Goal: Task Accomplishment & Management: Manage account settings

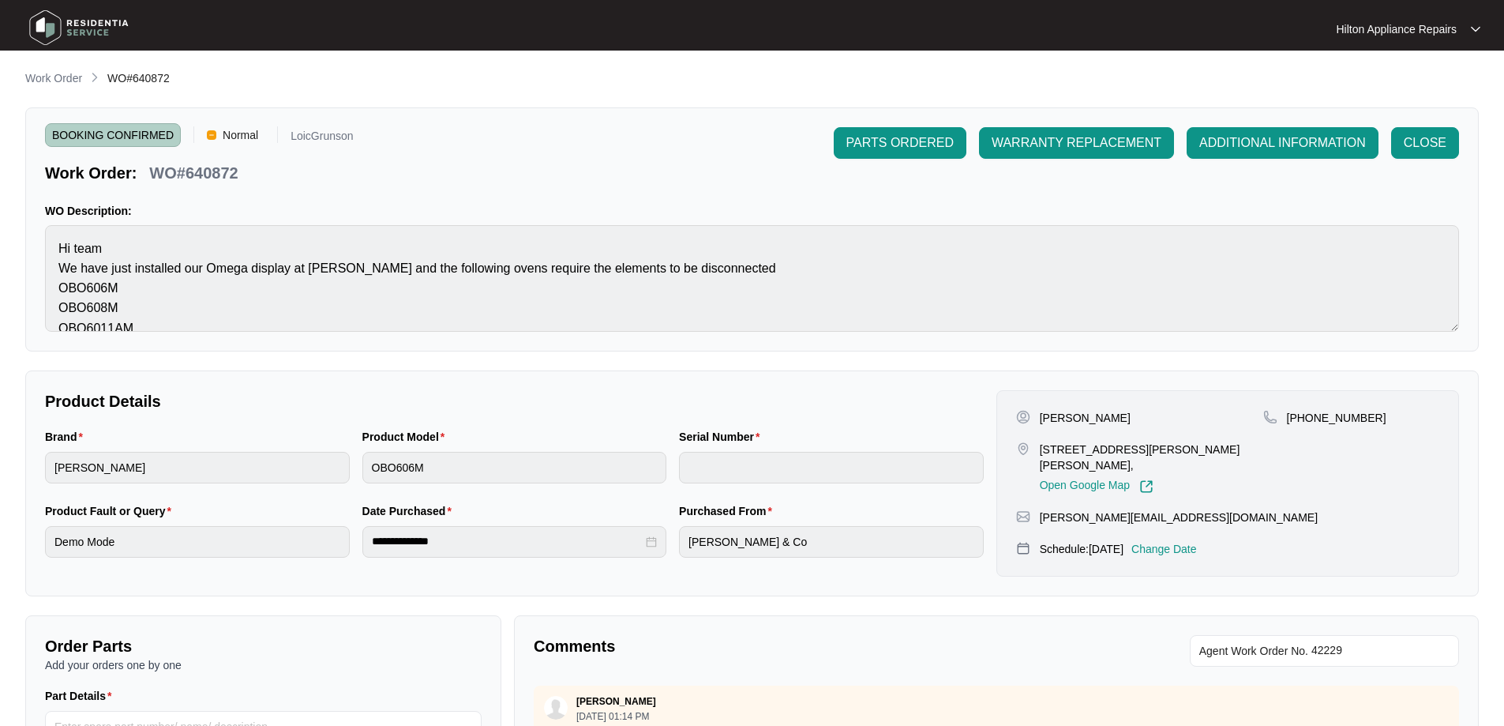
drag, startPoint x: 0, startPoint y: 0, endPoint x: 69, endPoint y: 86, distance: 110.1
click at [69, 86] on link "Work Order" at bounding box center [53, 78] width 63 height 17
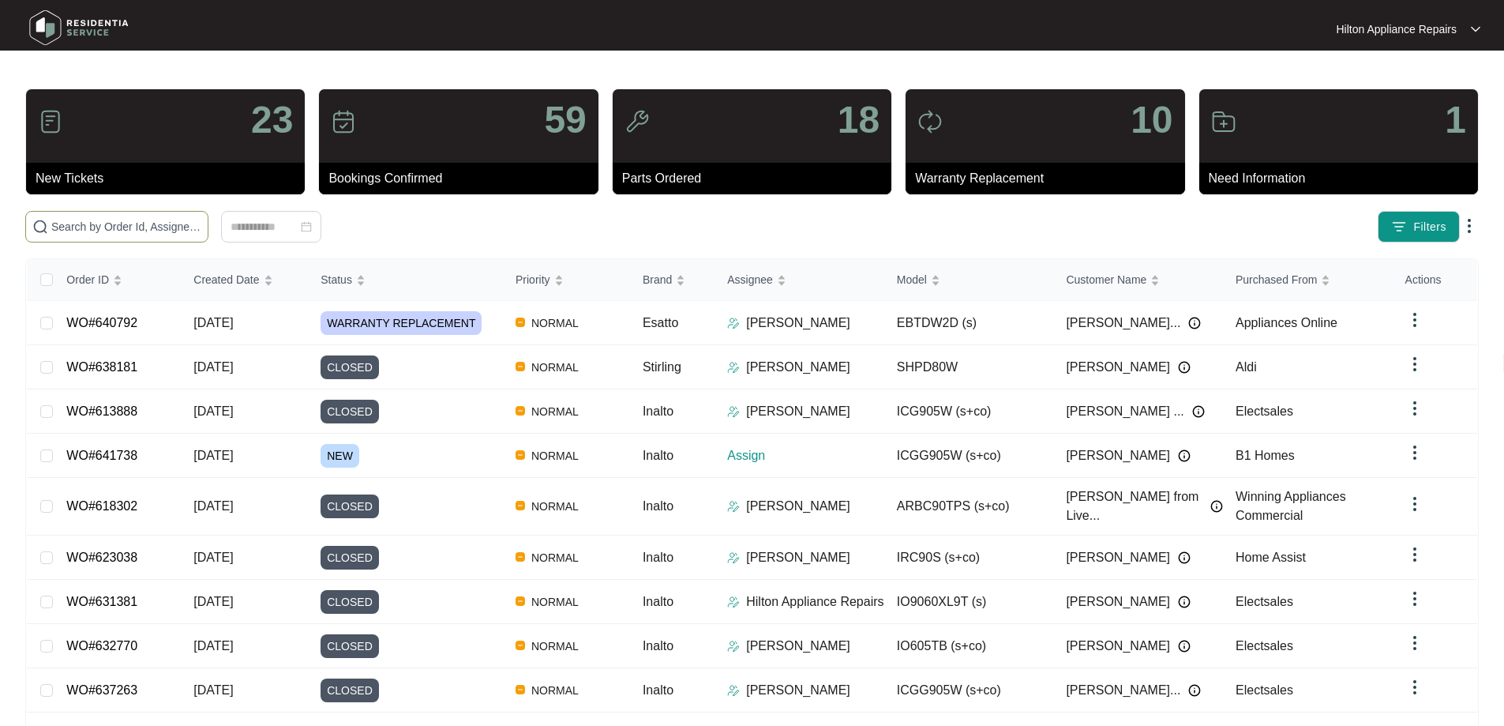
click at [147, 220] on input "text" at bounding box center [126, 226] width 150 height 17
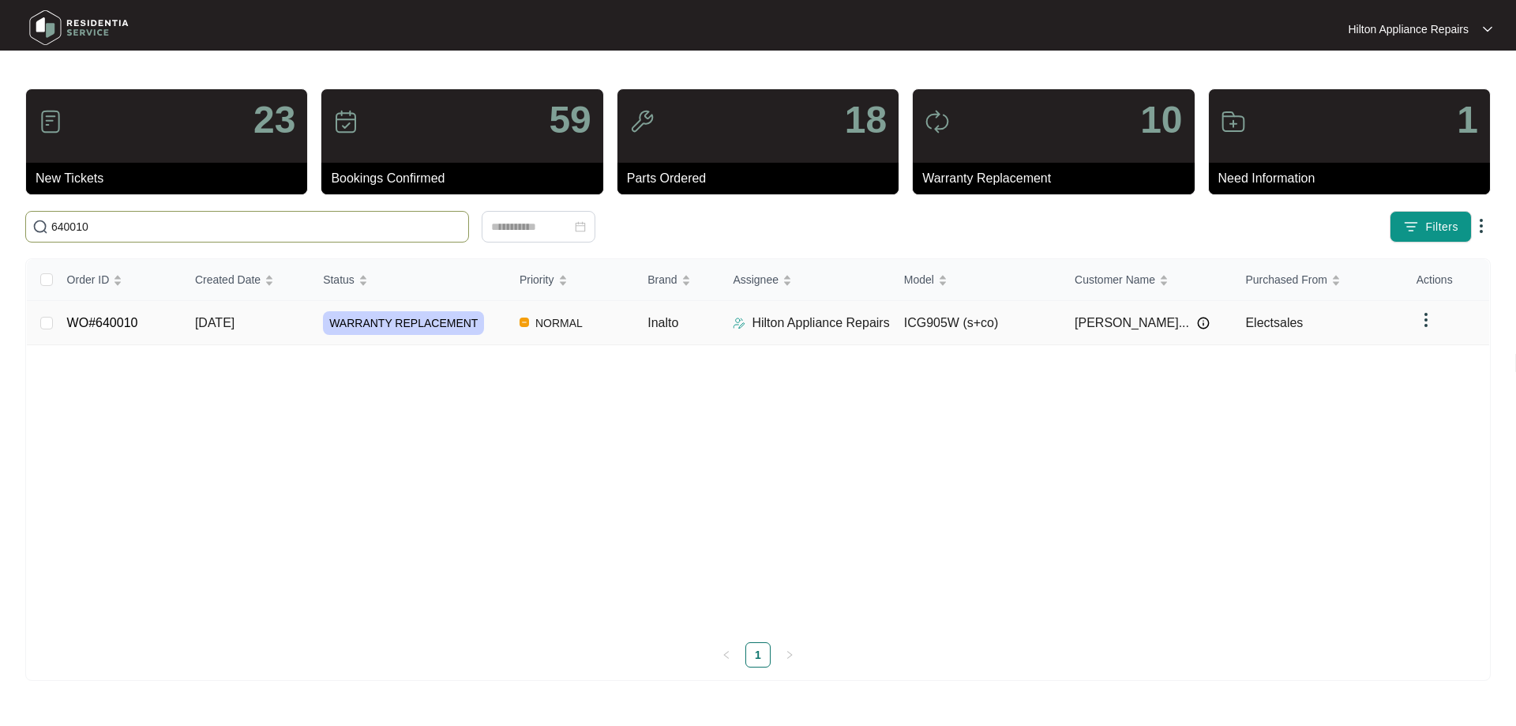
type input "640010"
click at [491, 325] on div "WARRANTY REPLACEMENT" at bounding box center [415, 323] width 184 height 24
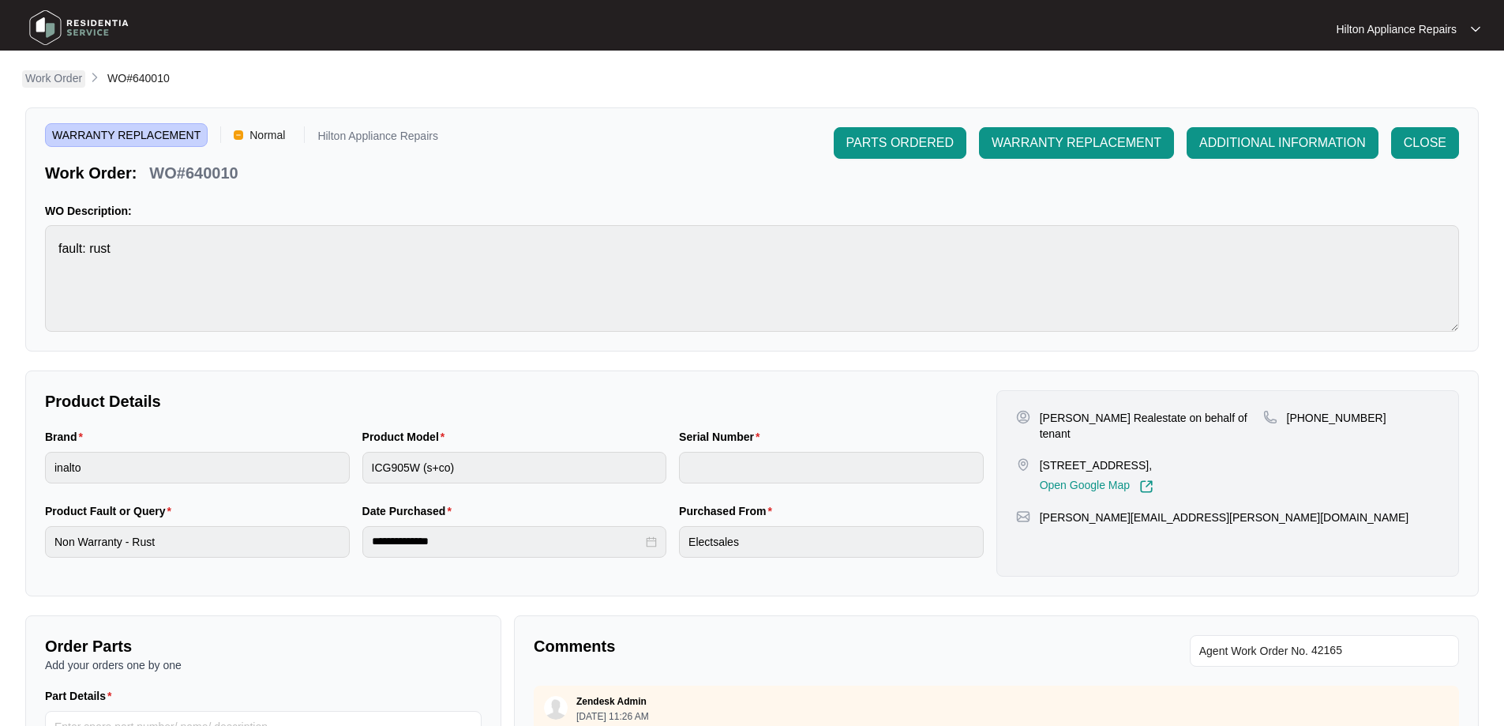
click at [71, 80] on p "Work Order" at bounding box center [53, 78] width 57 height 16
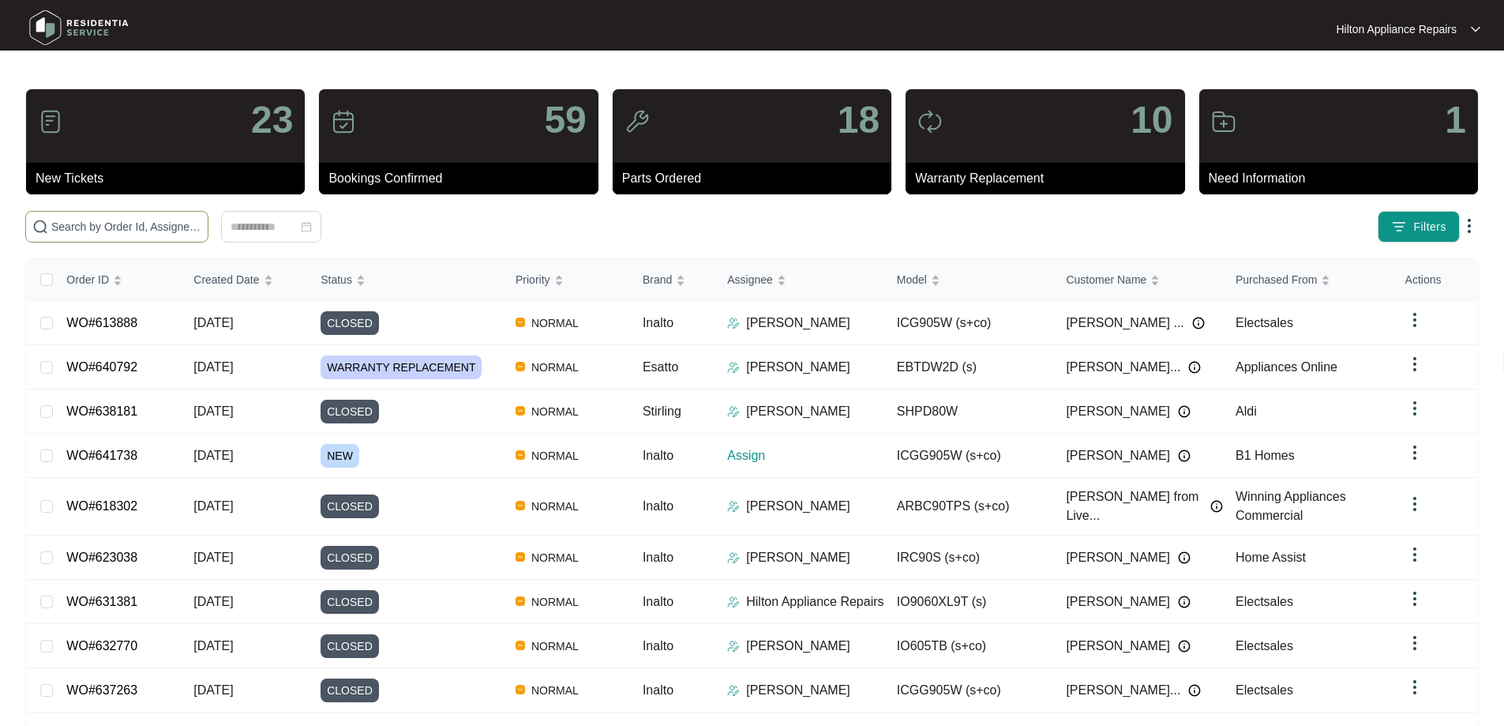
click at [98, 231] on input "text" at bounding box center [126, 226] width 150 height 17
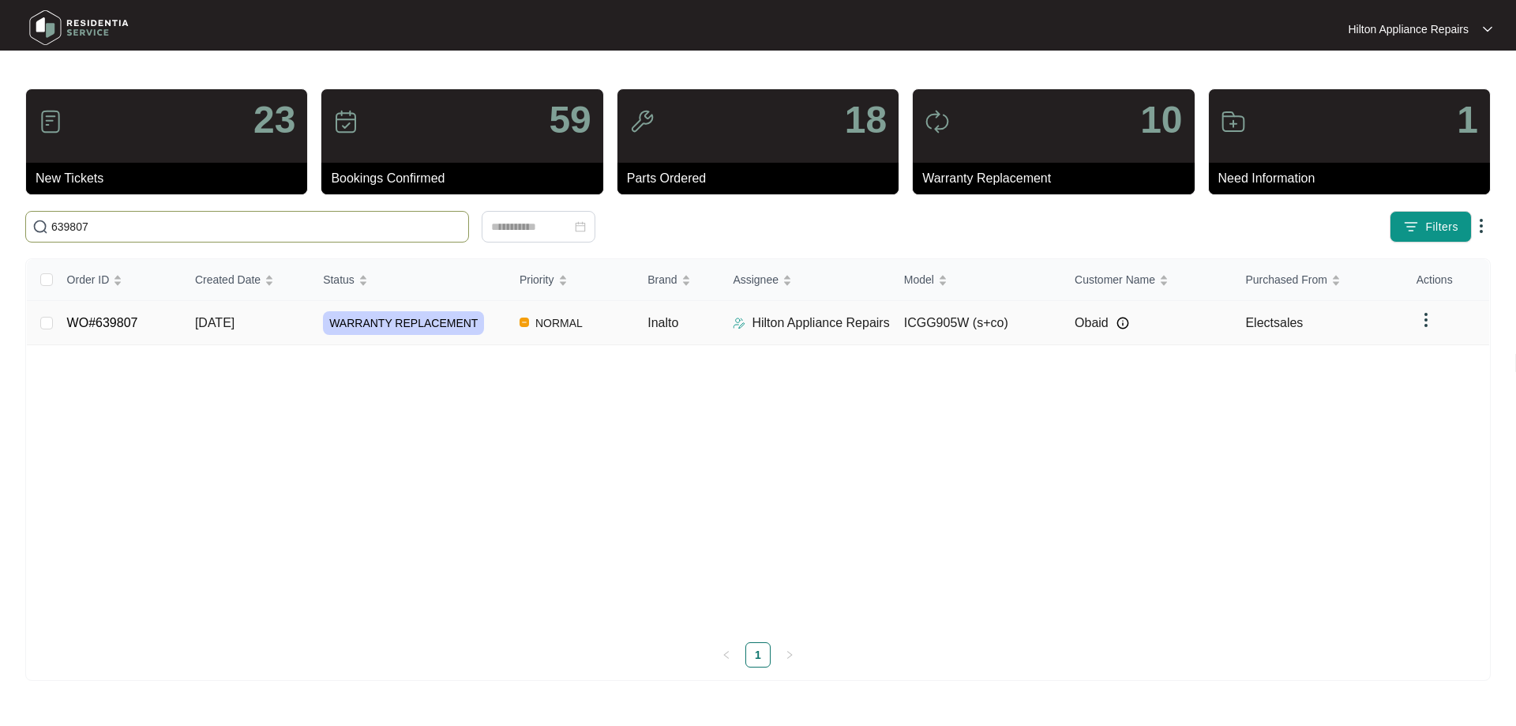
type input "639807"
click at [304, 325] on td "[DATE]" at bounding box center [246, 323] width 128 height 44
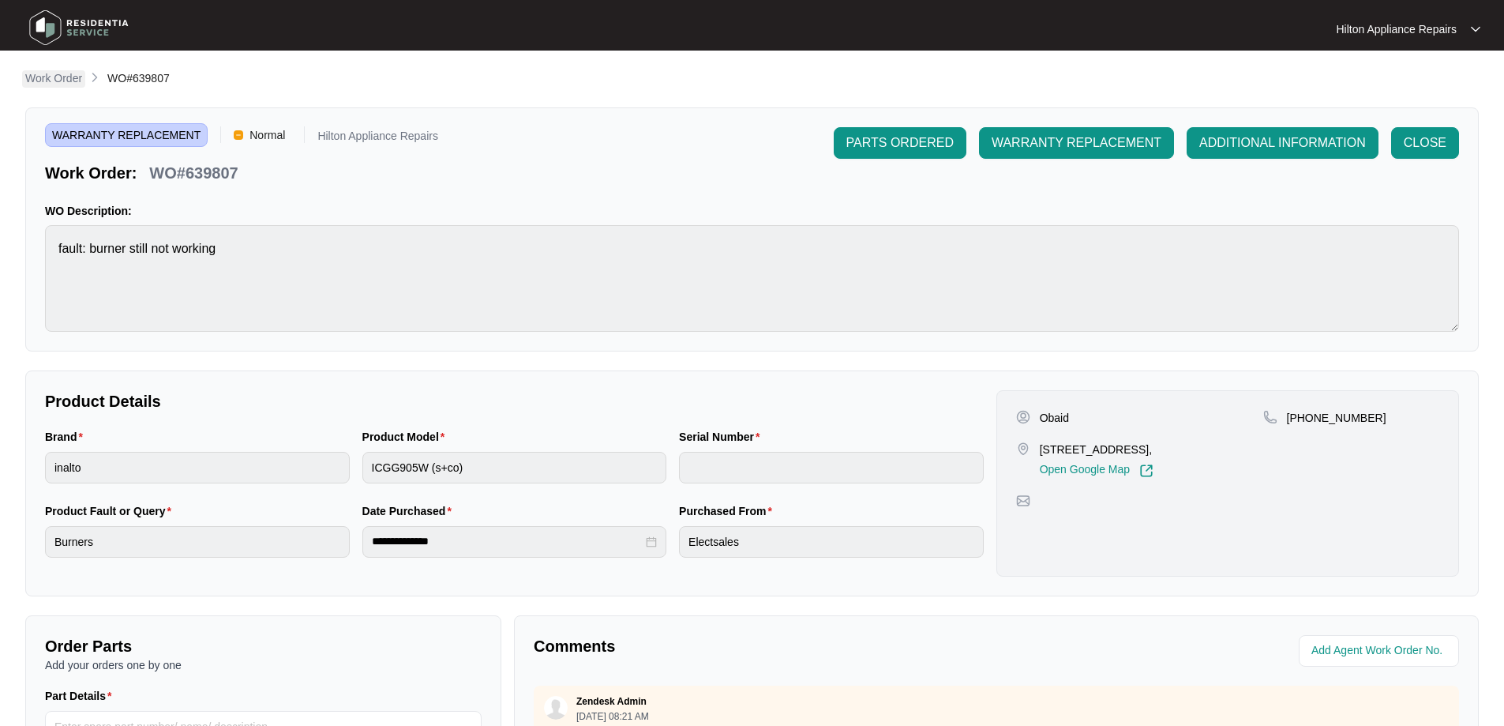
click at [69, 76] on p "Work Order" at bounding box center [53, 78] width 57 height 16
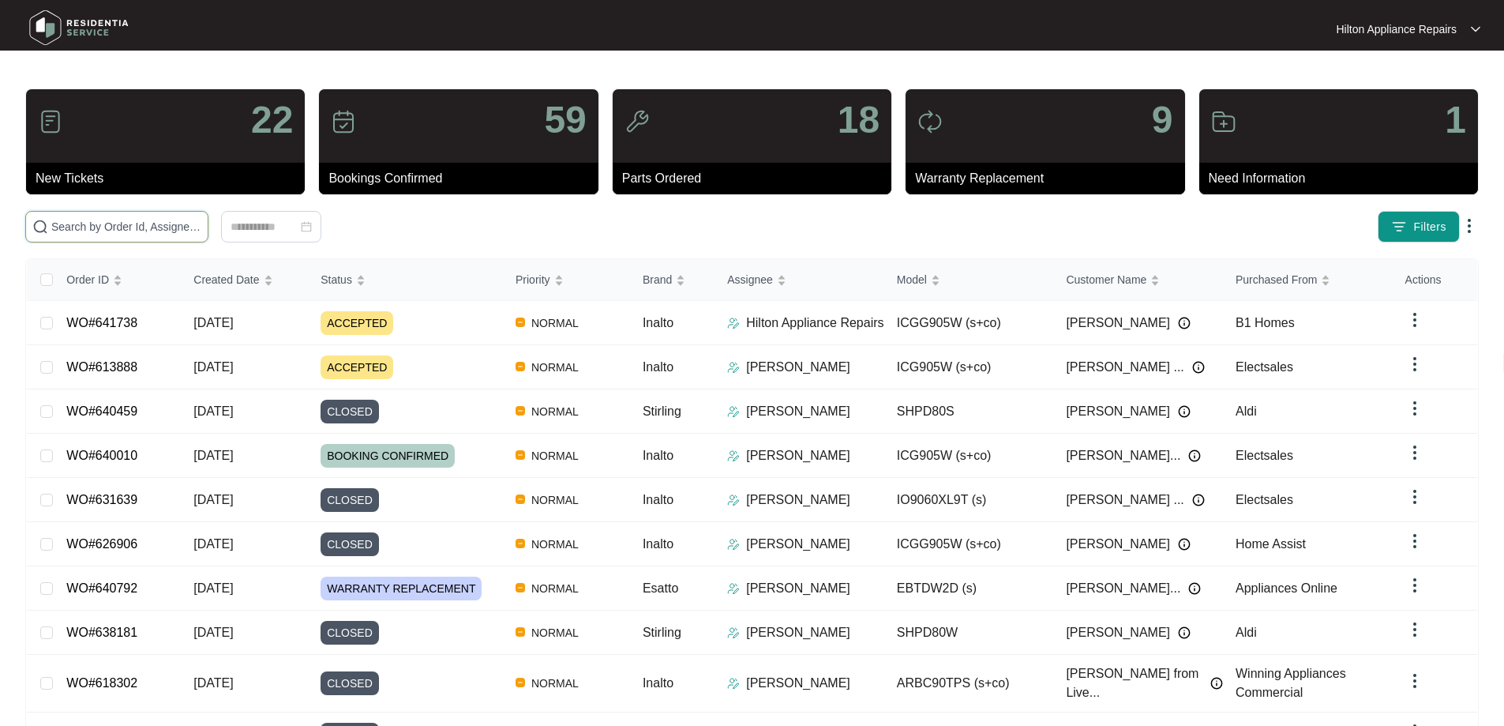
click at [193, 224] on input "text" at bounding box center [126, 226] width 150 height 17
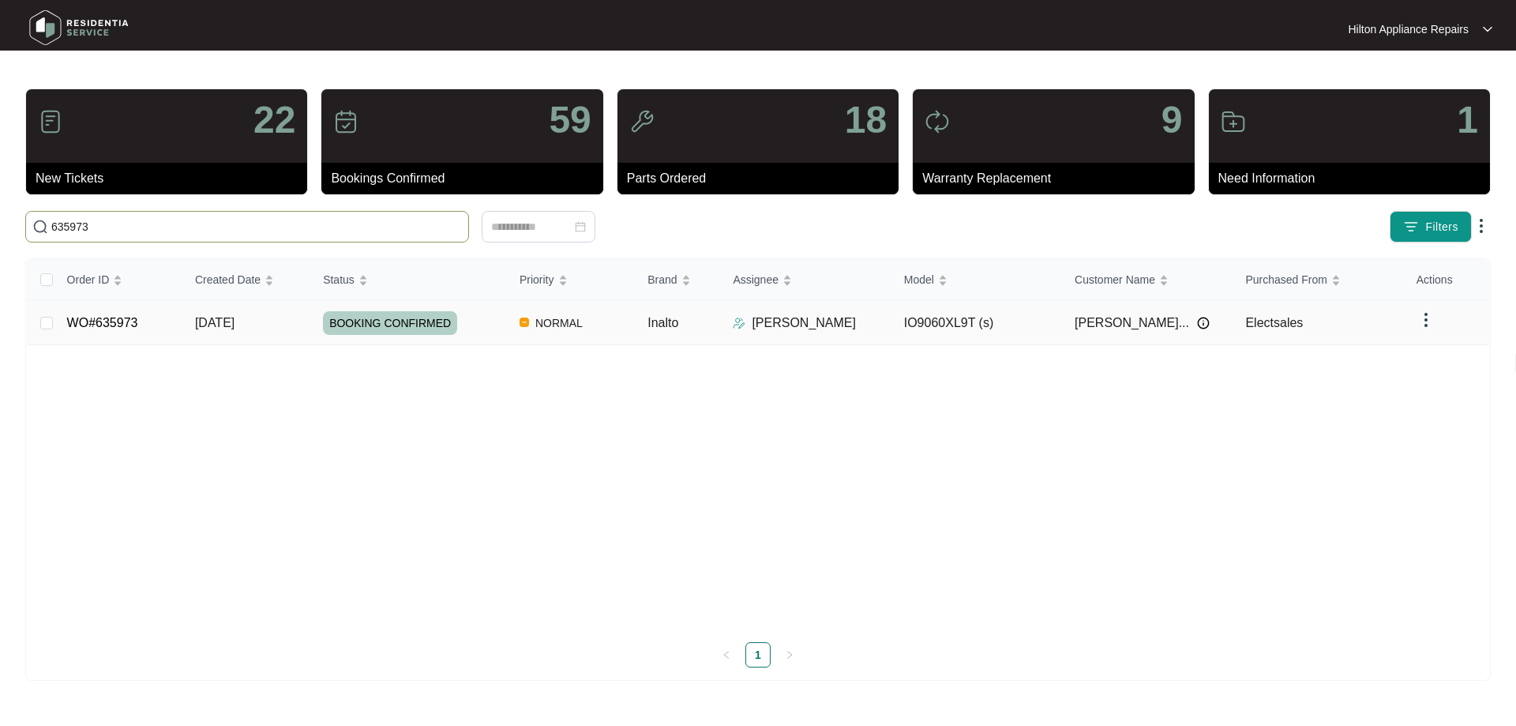
type input "635973"
click at [507, 326] on td "NORMAL" at bounding box center [571, 323] width 128 height 44
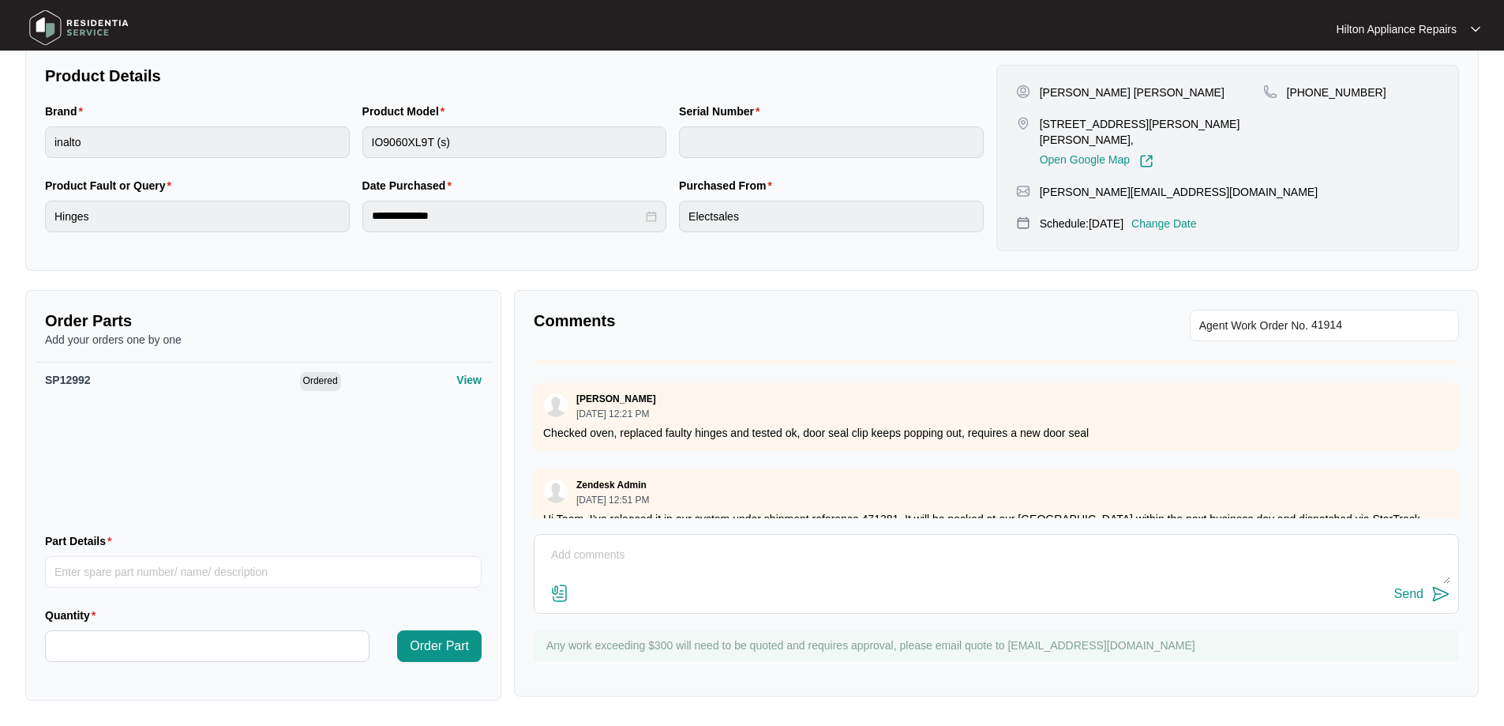
scroll to position [599, 0]
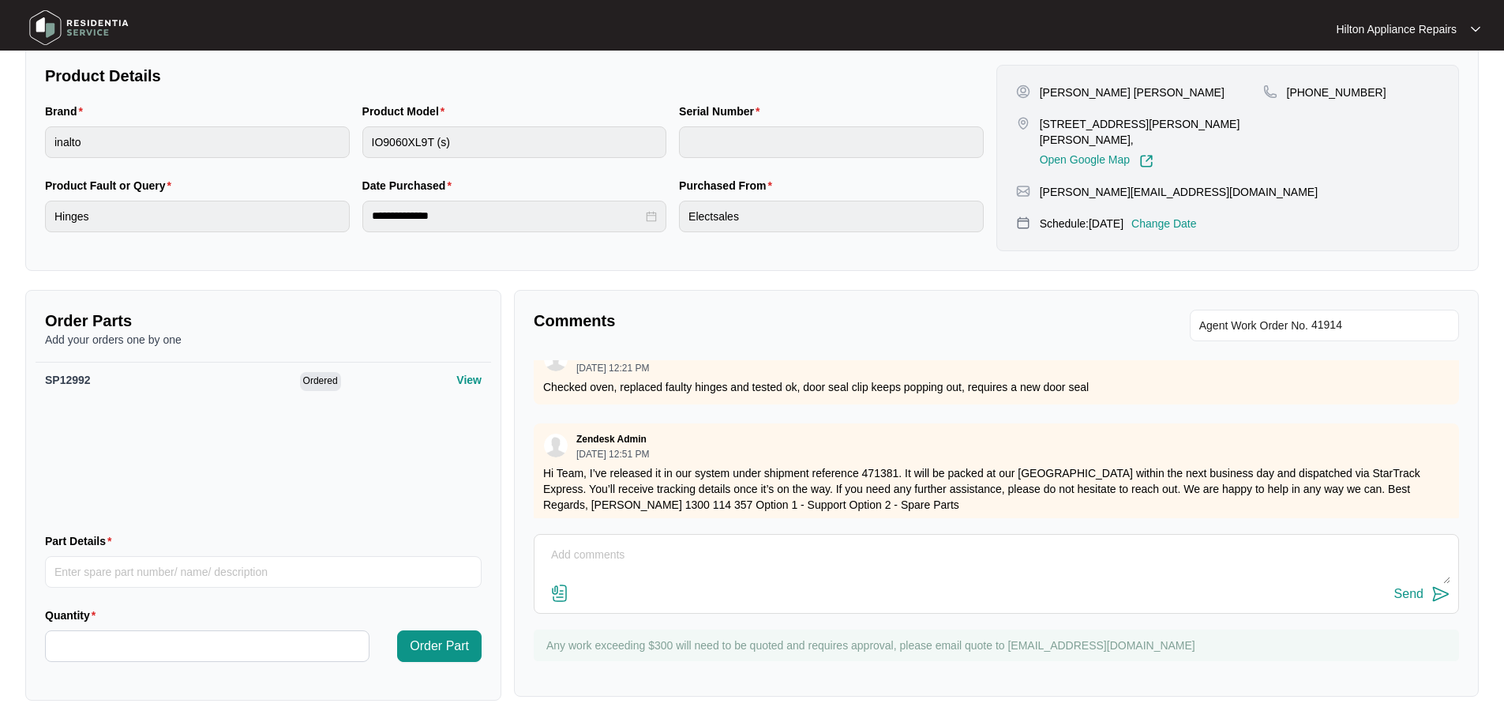
click at [706, 558] on textarea at bounding box center [996, 562] width 908 height 41
paste textarea "[PERSON_NAME] (SOUTH) ([DATE]) - Work Note The seal supplied has different hook…"
type textarea "[PERSON_NAME] (SOUTH) ([DATE]) - Work Note The seal supplied has different hook…"
click at [562, 591] on img at bounding box center [559, 593] width 19 height 19
click at [0, 0] on input "file" at bounding box center [0, 0] width 0 height 0
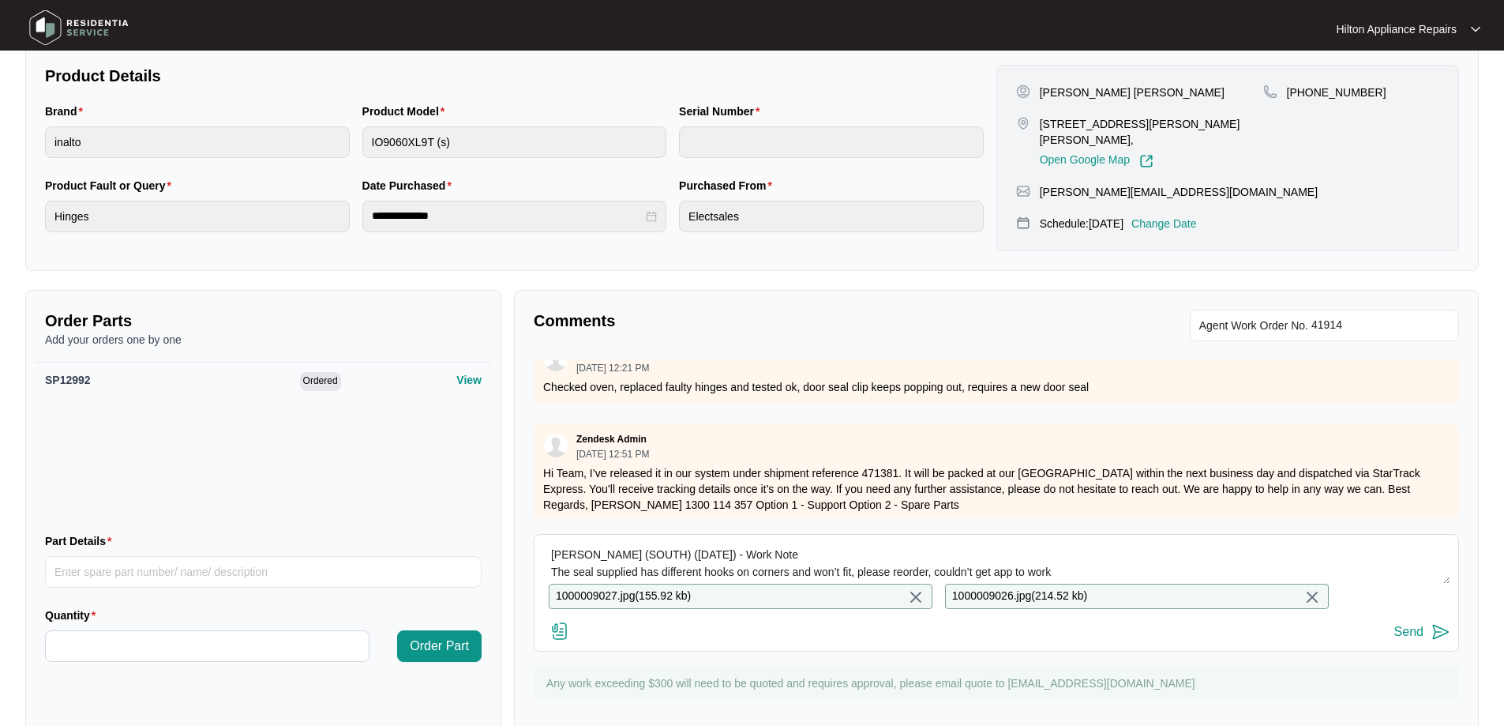
click at [557, 637] on img at bounding box center [559, 630] width 19 height 19
click at [0, 0] on input "file" at bounding box center [0, 0] width 0 height 0
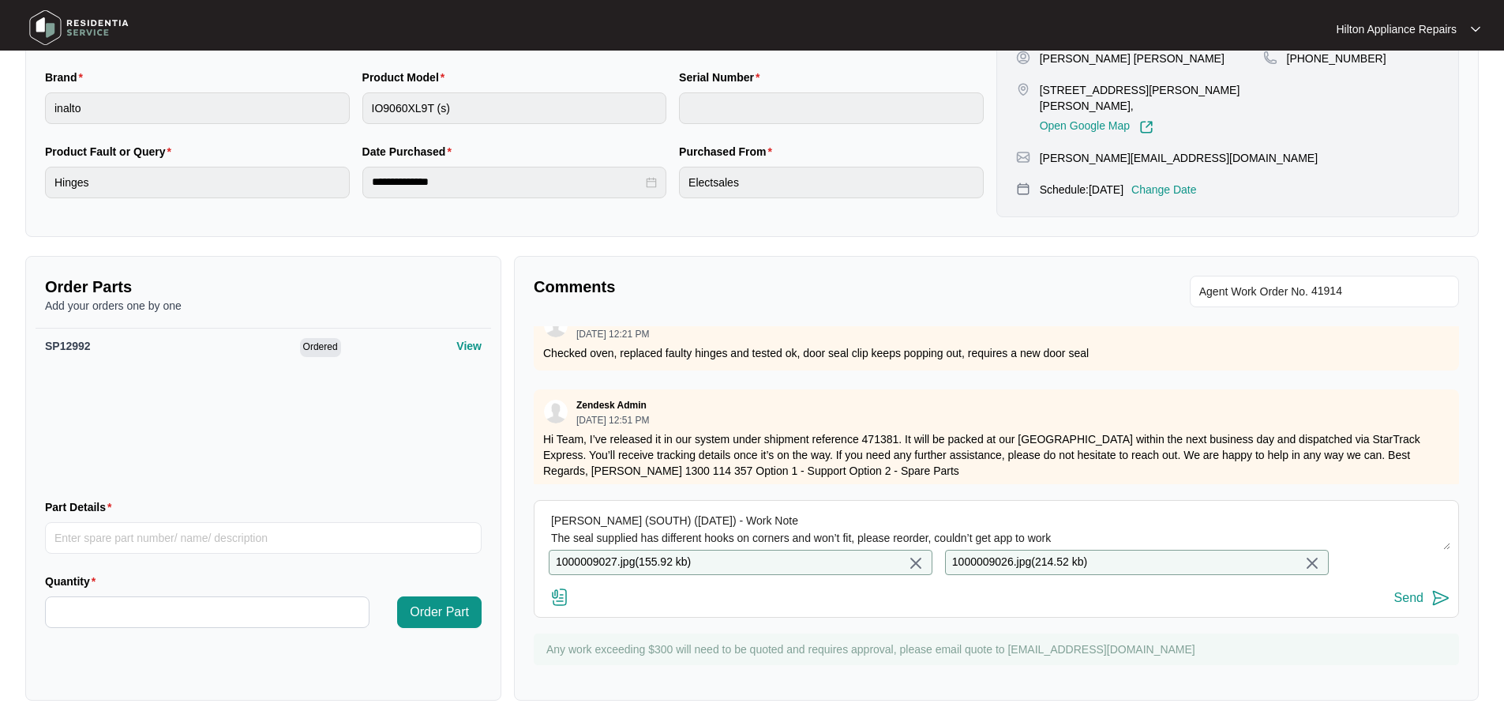
click at [1413, 594] on div "Send" at bounding box center [1408, 598] width 29 height 14
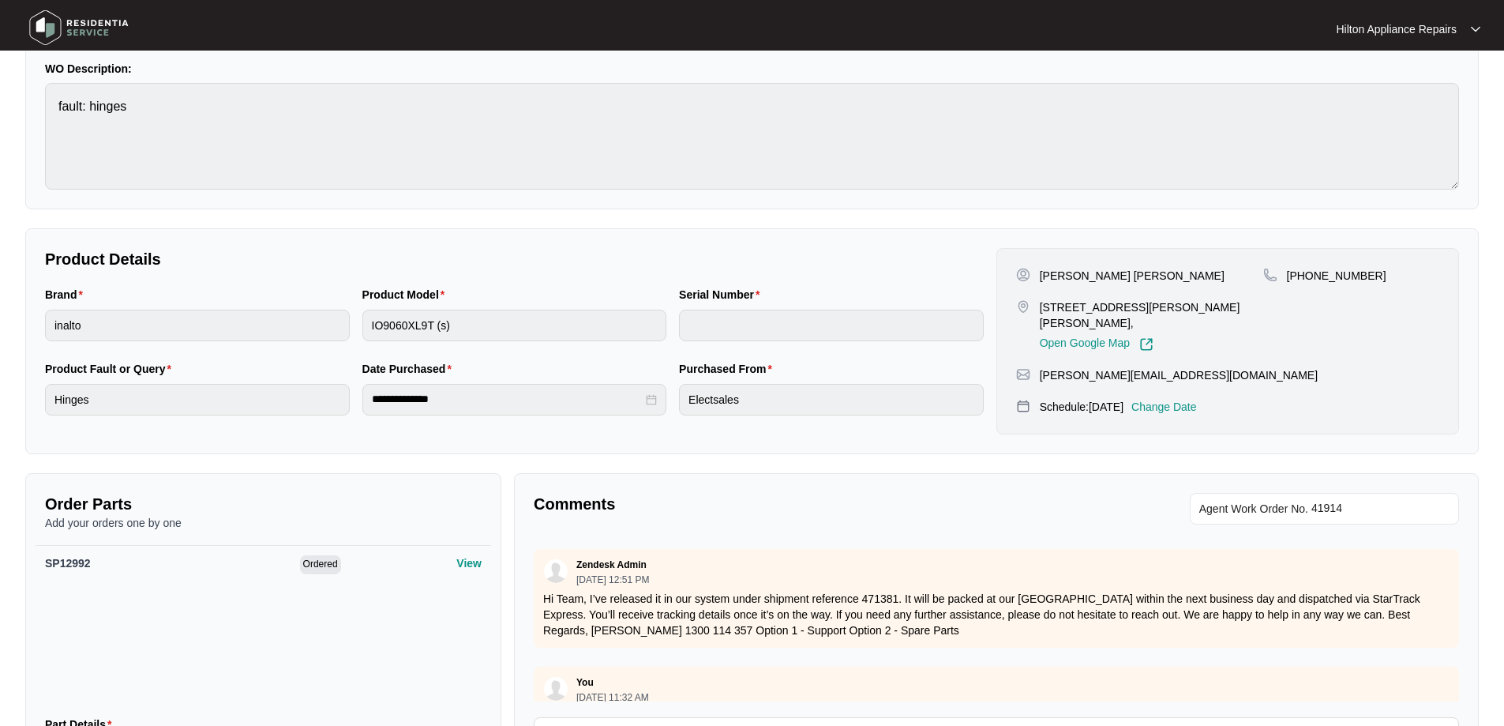
scroll to position [0, 0]
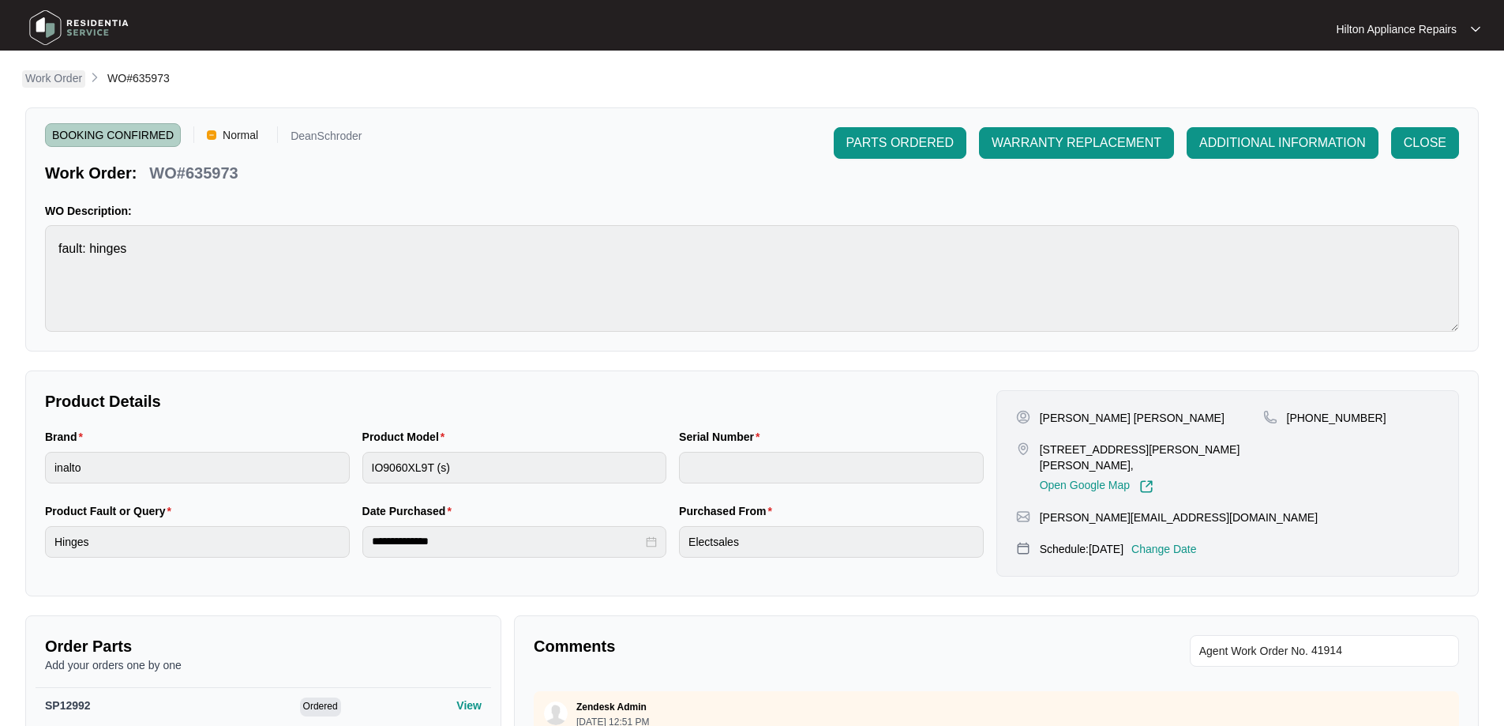
click at [59, 75] on p "Work Order" at bounding box center [53, 78] width 57 height 16
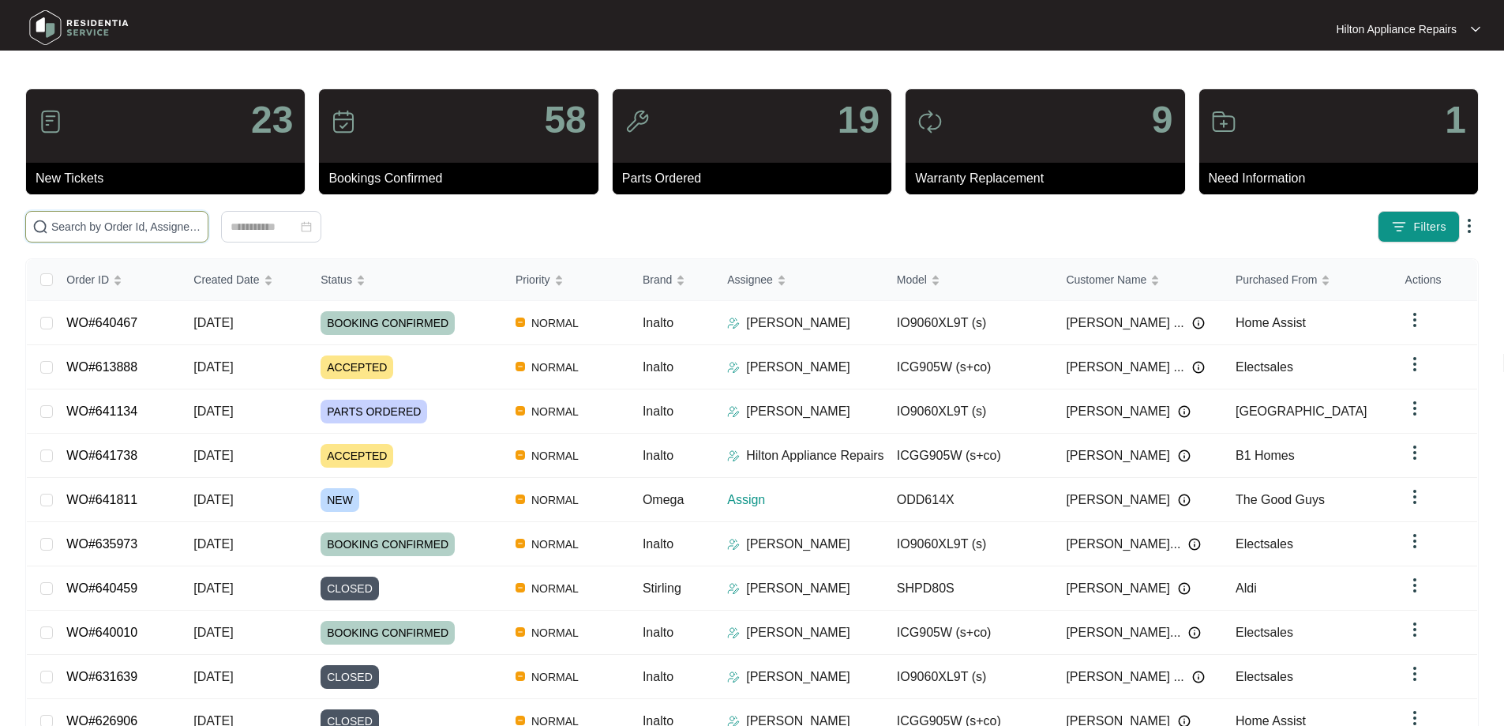
click at [201, 225] on input "text" at bounding box center [126, 226] width 150 height 17
click at [152, 223] on input "text" at bounding box center [126, 226] width 150 height 17
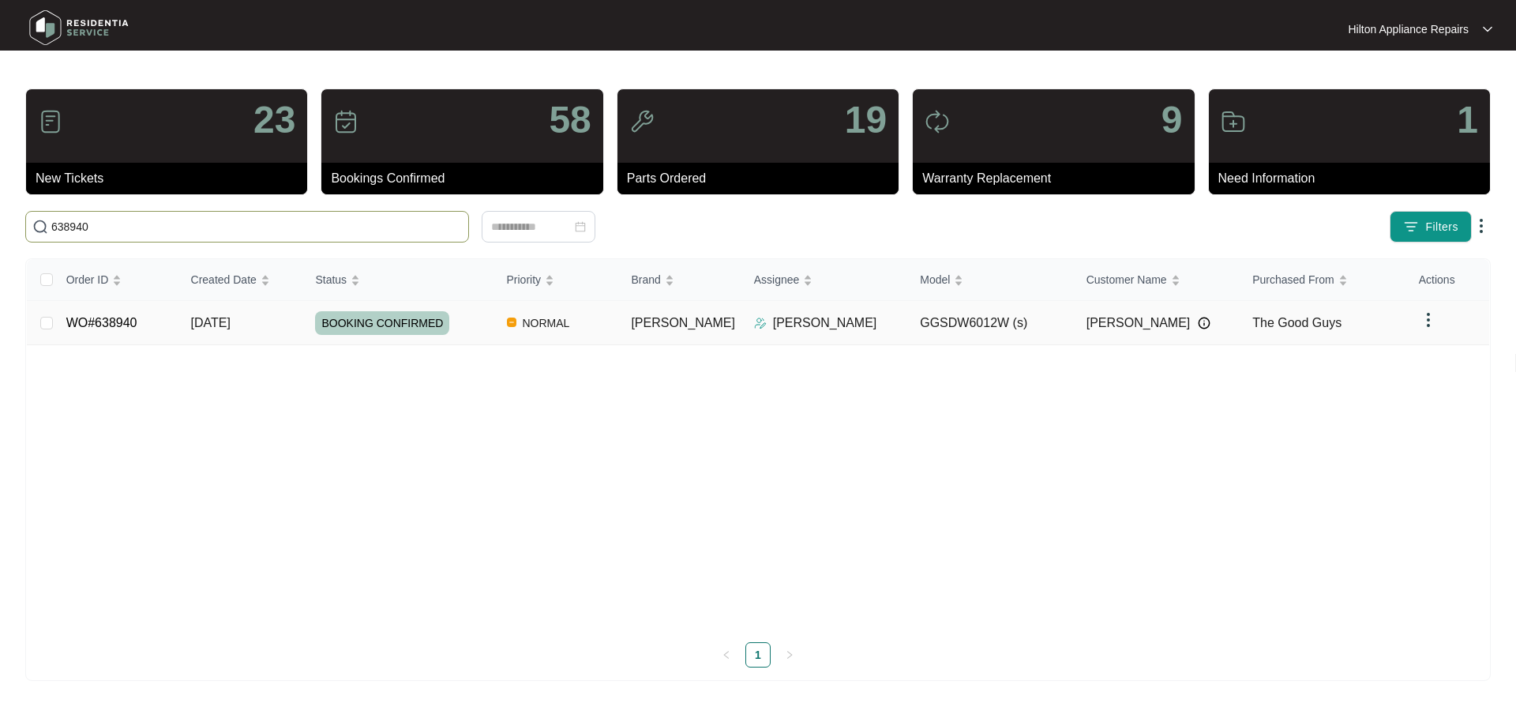
type input "638940"
click at [616, 328] on td "NORMAL" at bounding box center [556, 323] width 125 height 44
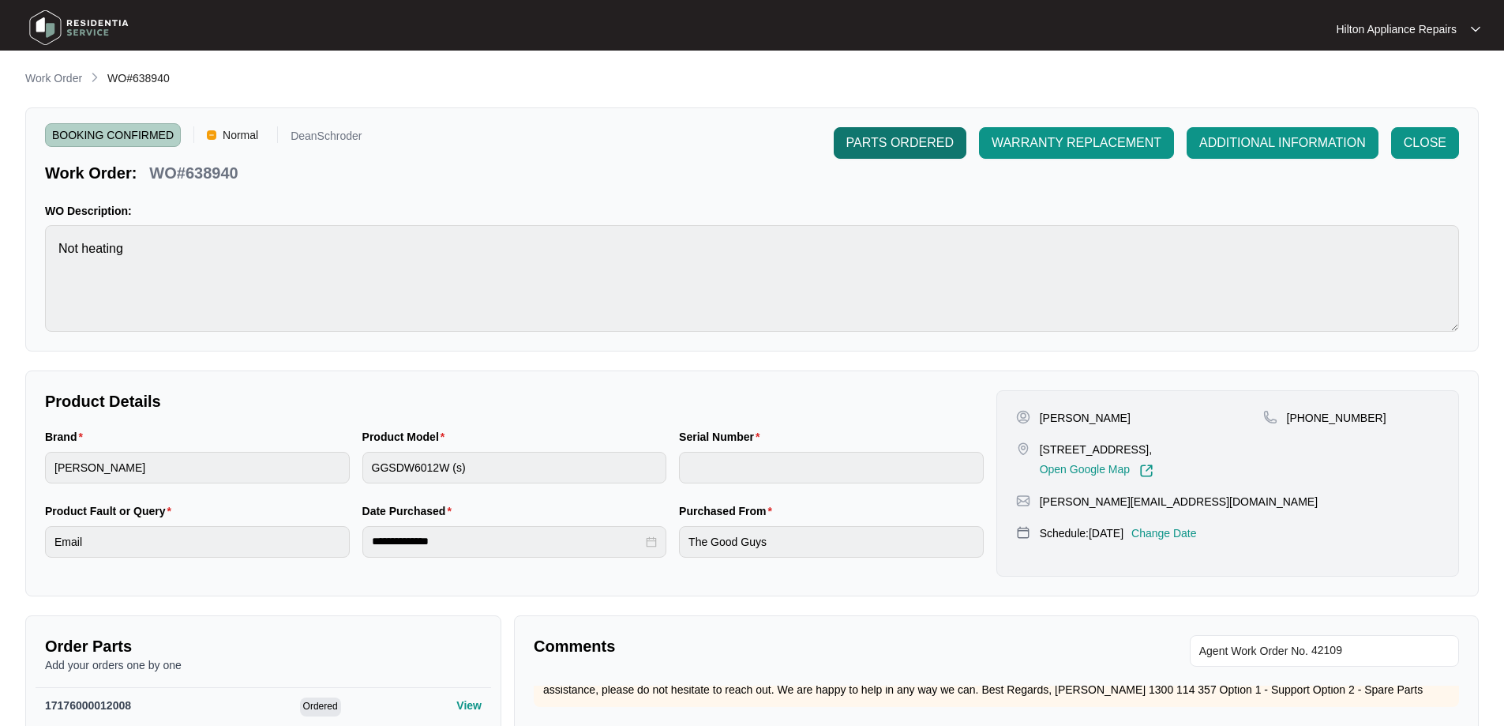
click at [903, 147] on span "PARTS ORDERED" at bounding box center [899, 142] width 107 height 19
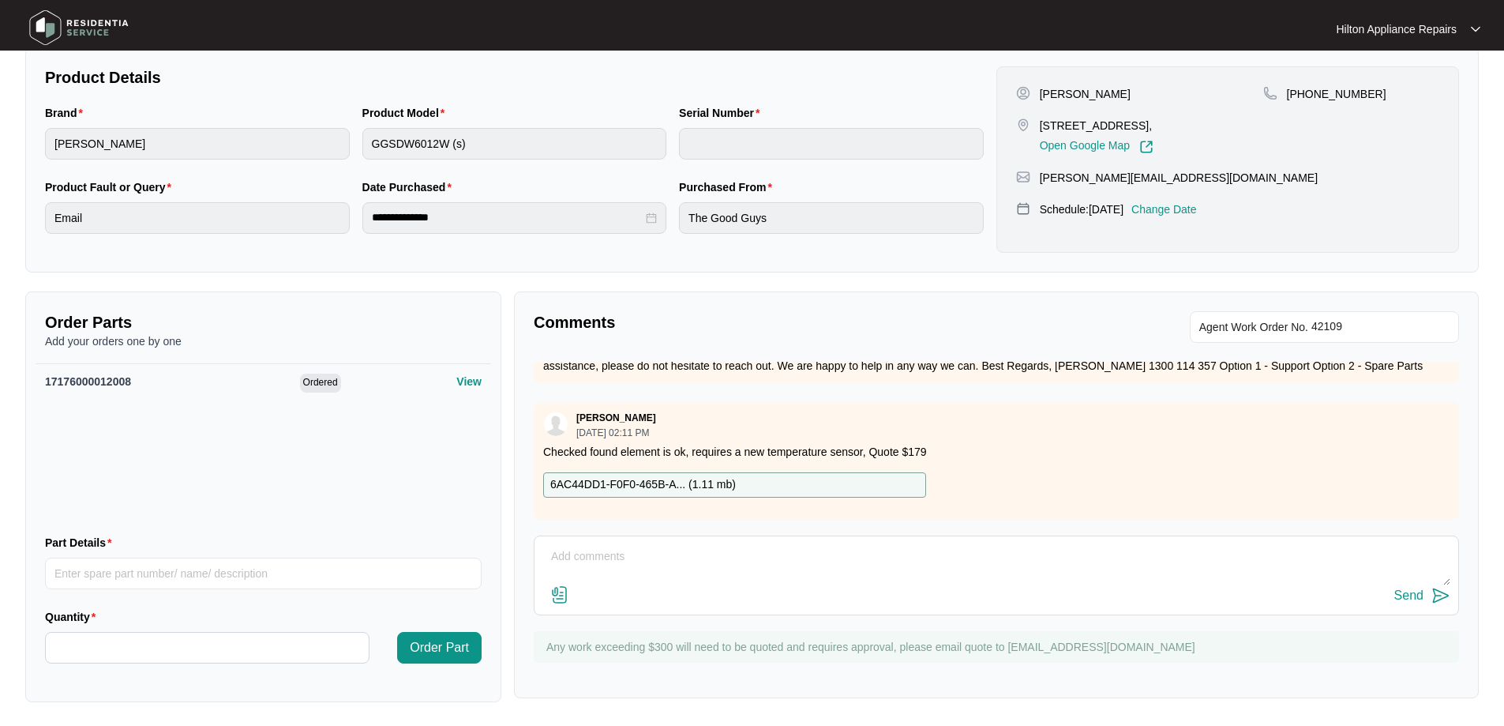
scroll to position [325, 0]
drag, startPoint x: 133, startPoint y: 379, endPoint x: 43, endPoint y: 381, distance: 90.0
click at [43, 381] on div "17176000012008 Ordered View" at bounding box center [264, 441] width 456 height 158
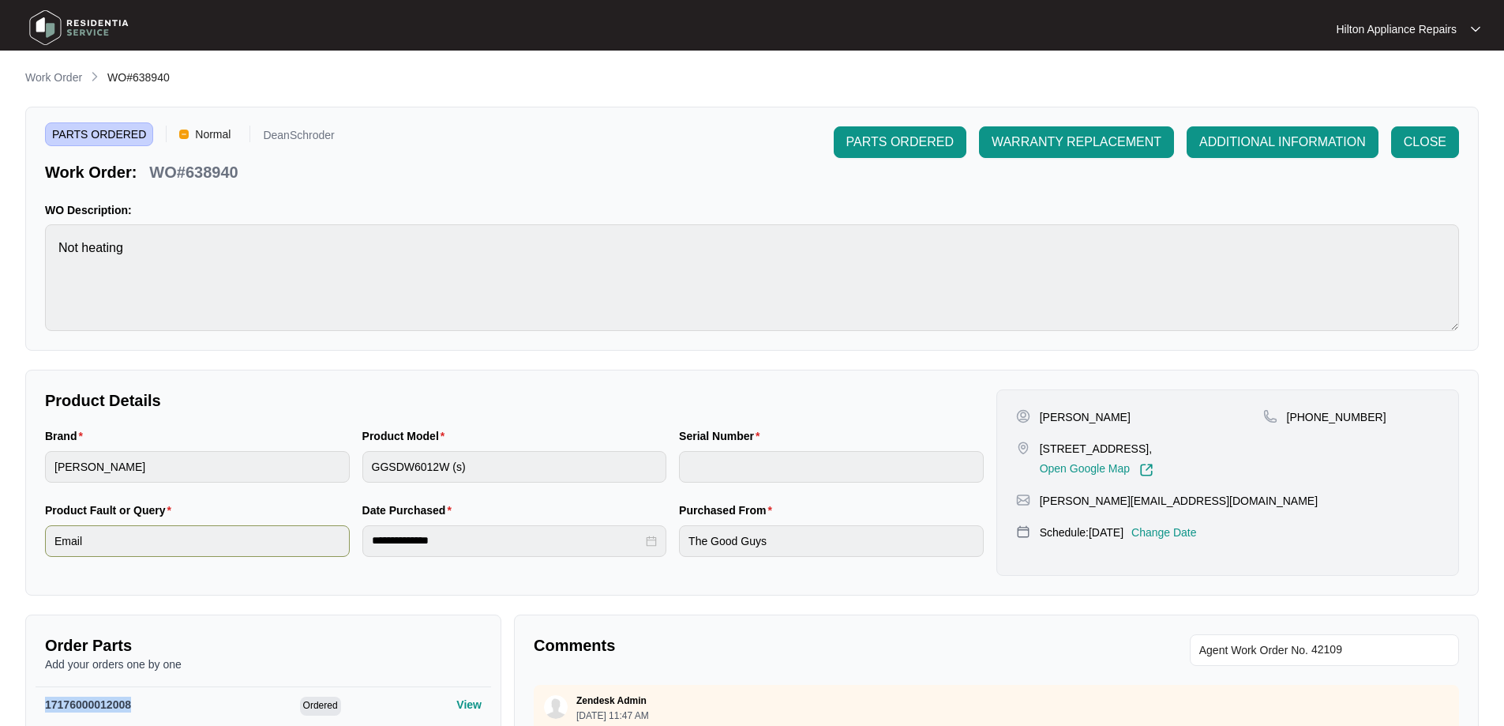
scroll to position [0, 0]
click at [47, 79] on p "Work Order" at bounding box center [53, 78] width 57 height 16
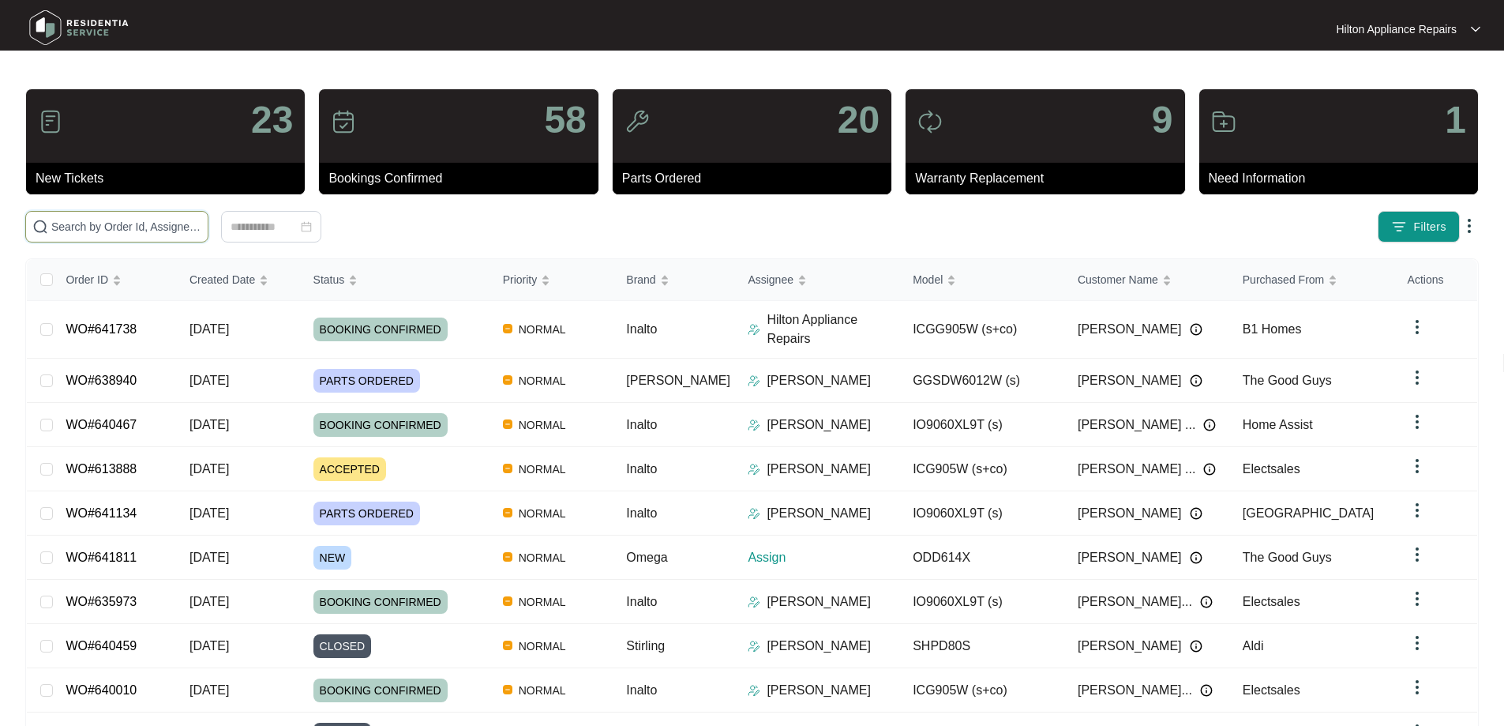
click at [173, 224] on input "text" at bounding box center [126, 226] width 150 height 17
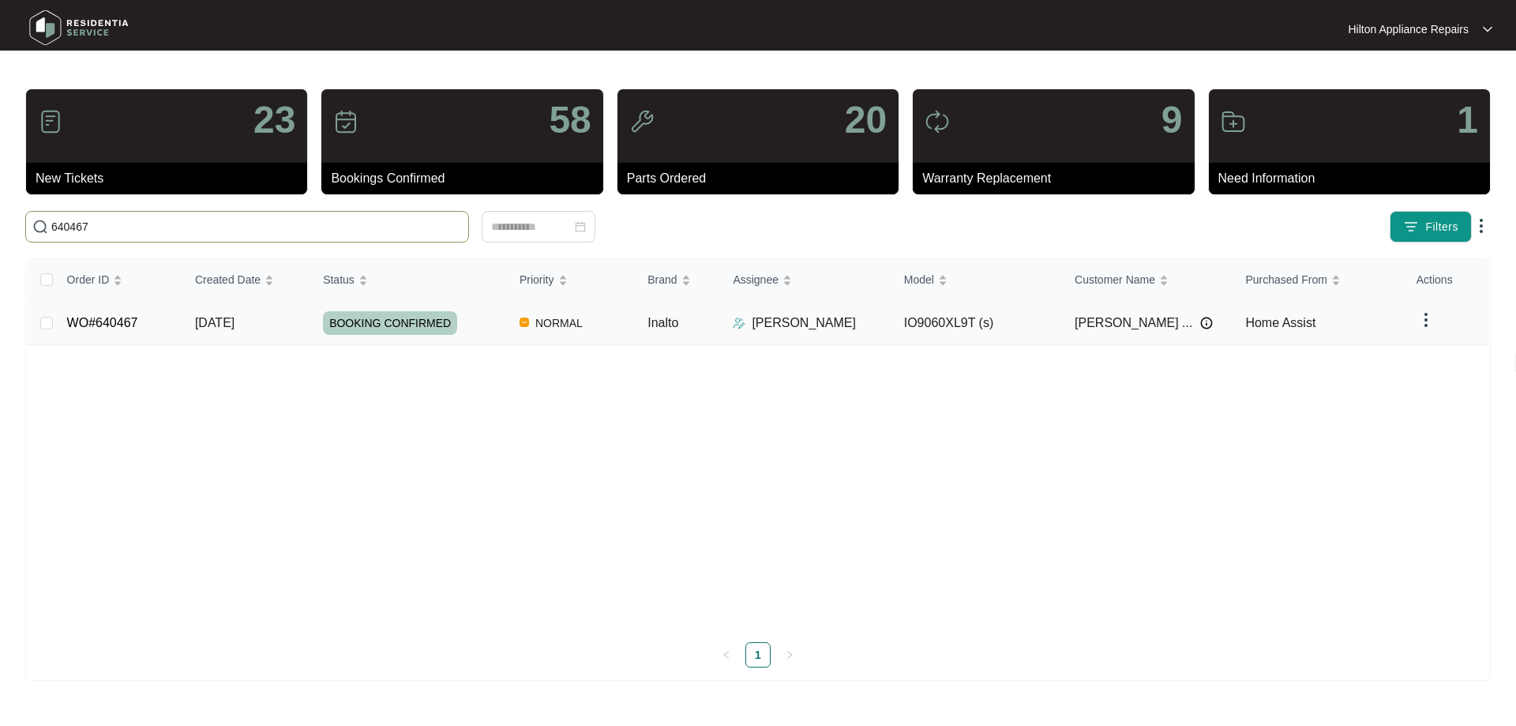
type input "640467"
click at [614, 319] on td "NORMAL" at bounding box center [571, 323] width 128 height 44
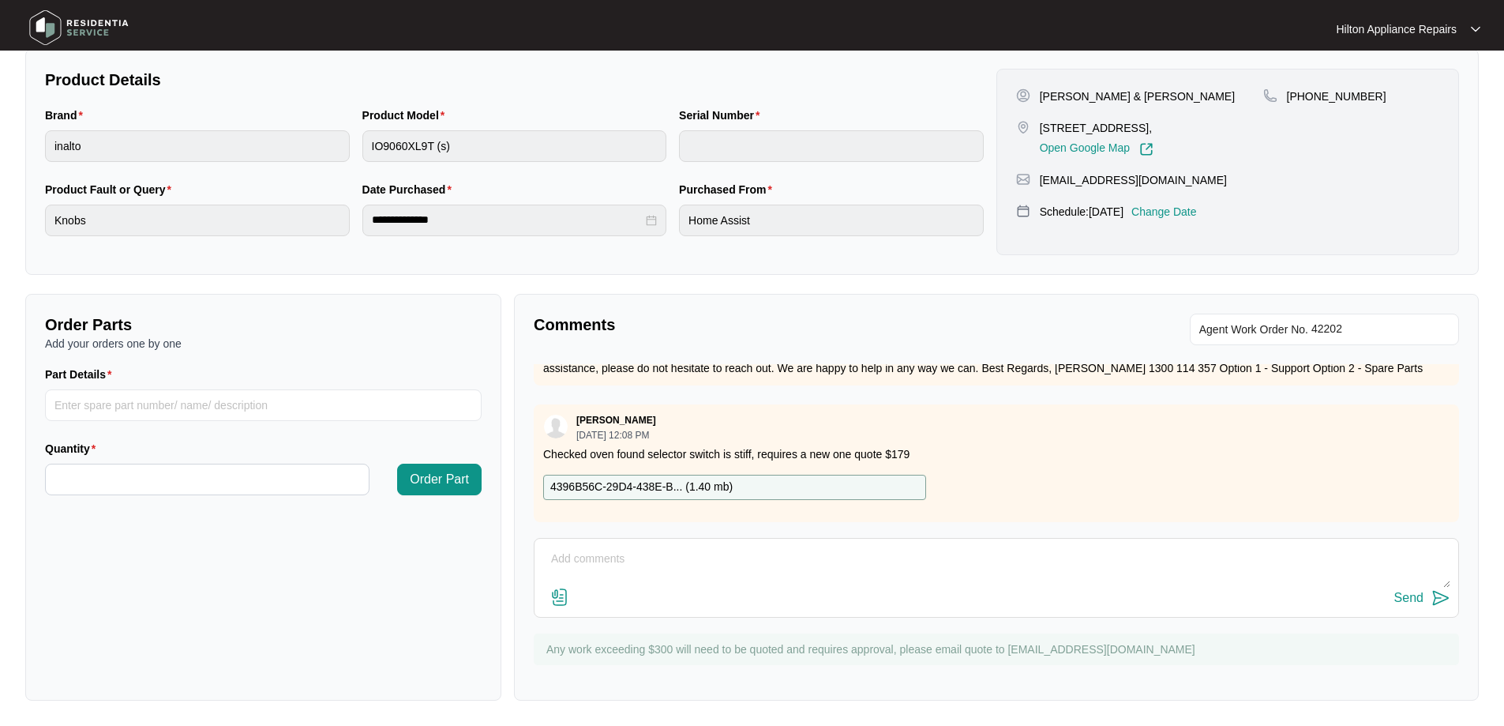
scroll to position [322, 0]
click at [258, 416] on input "Part Details" at bounding box center [263, 405] width 437 height 32
type input "SP12979"
click at [280, 482] on input "Quantity" at bounding box center [207, 479] width 323 height 30
type input "*"
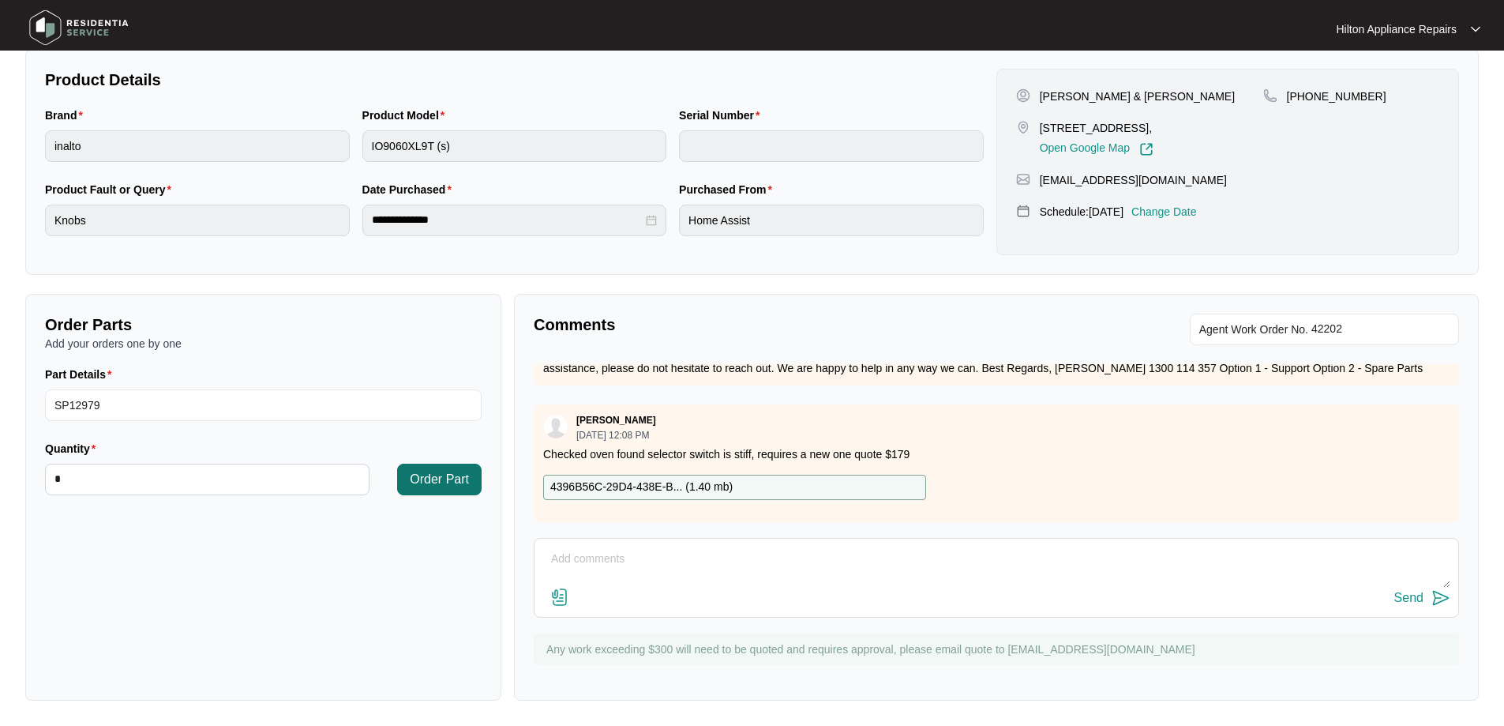
click at [477, 490] on button "Order Part" at bounding box center [439, 479] width 84 height 32
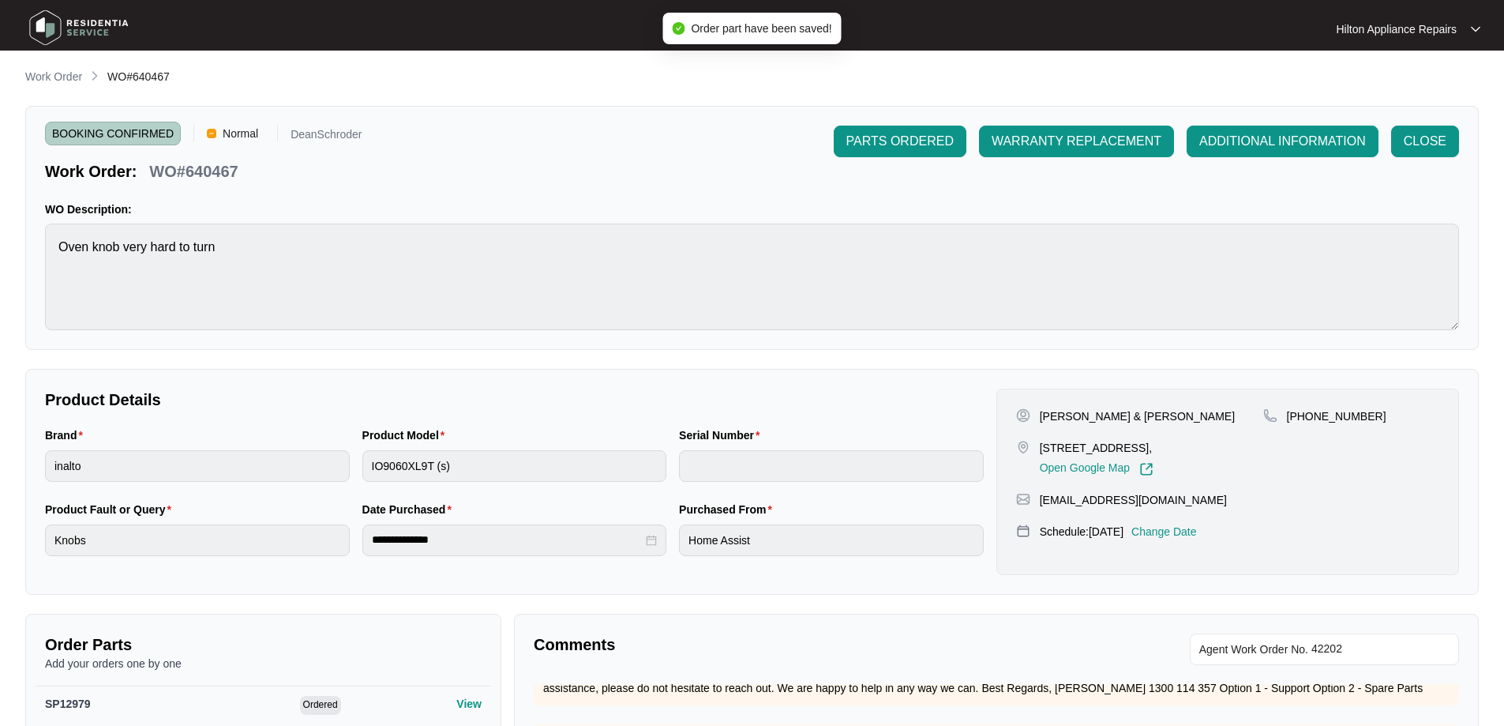
scroll to position [0, 0]
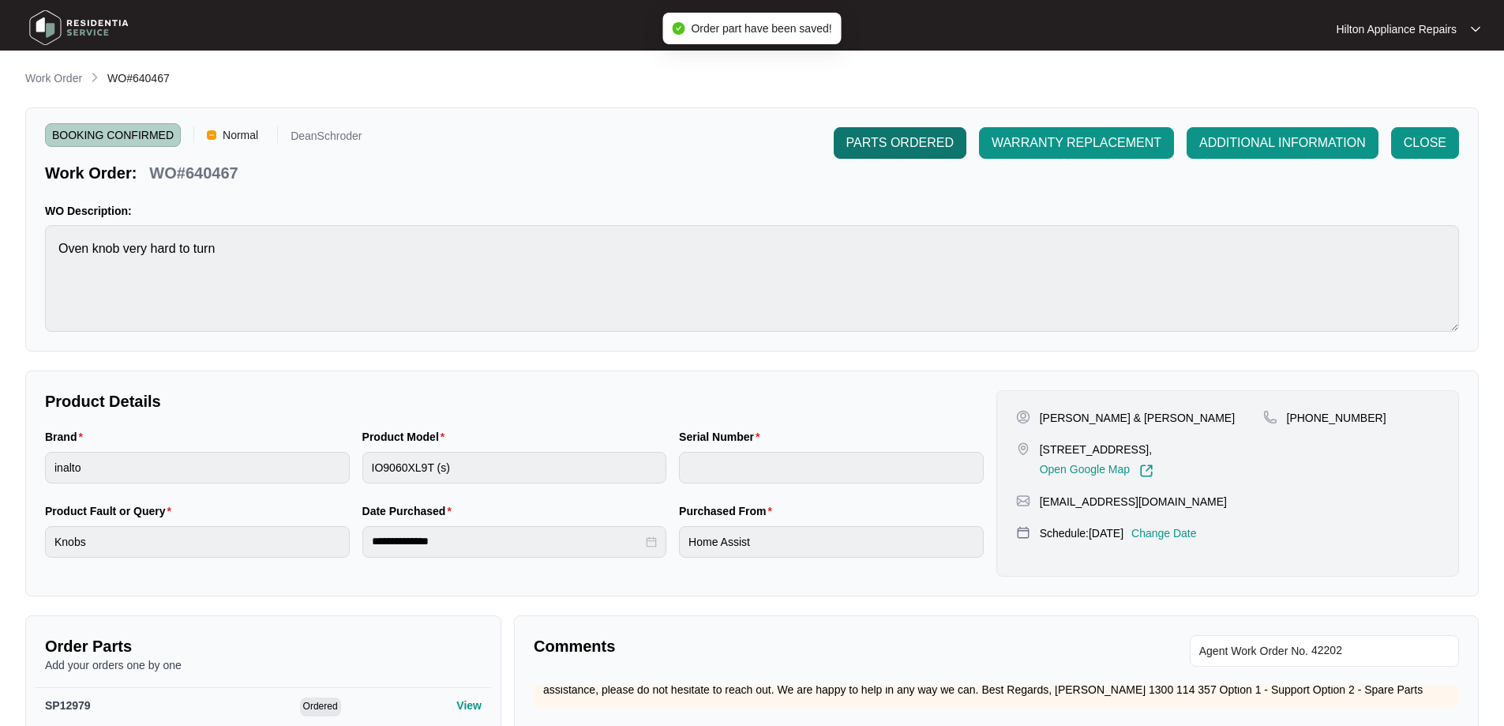
click at [907, 145] on span "PARTS ORDERED" at bounding box center [899, 142] width 107 height 19
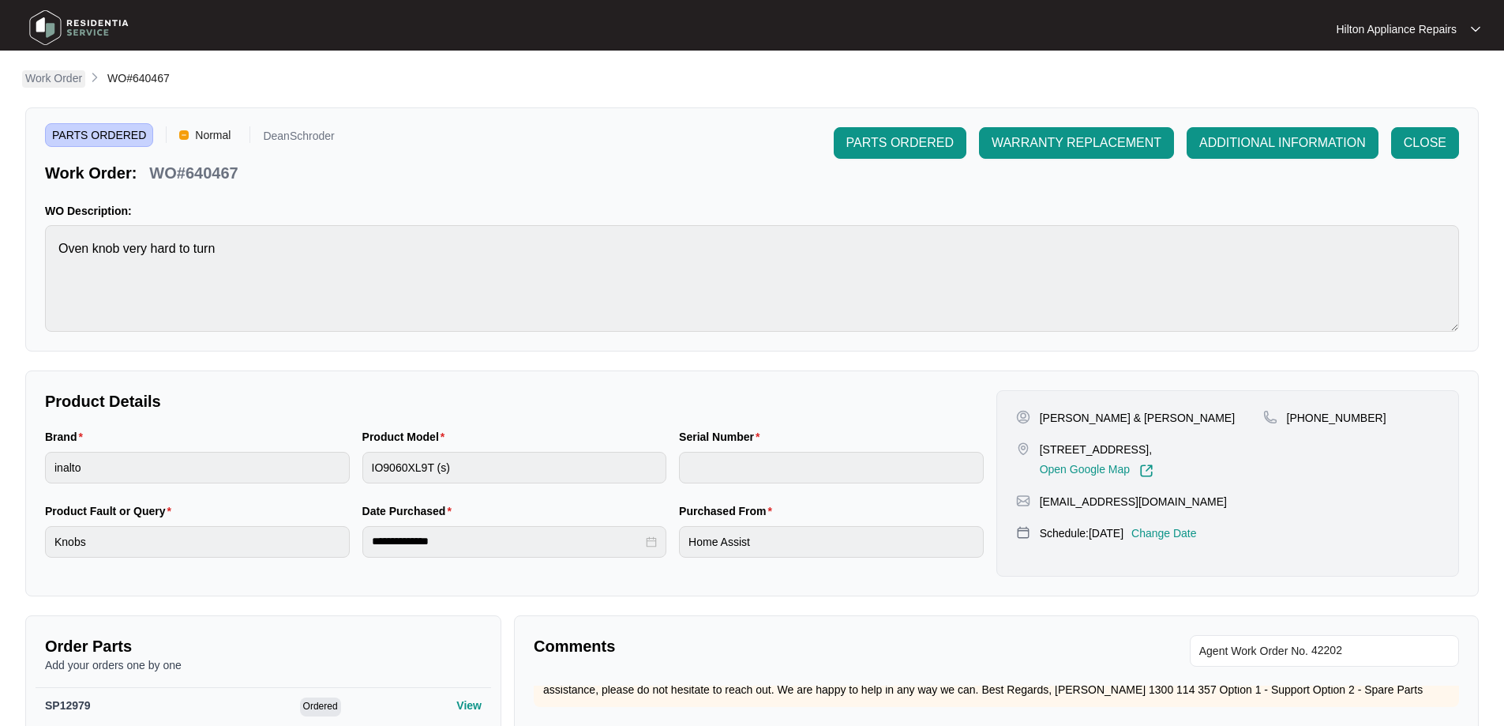
click at [64, 80] on p "Work Order" at bounding box center [53, 78] width 57 height 16
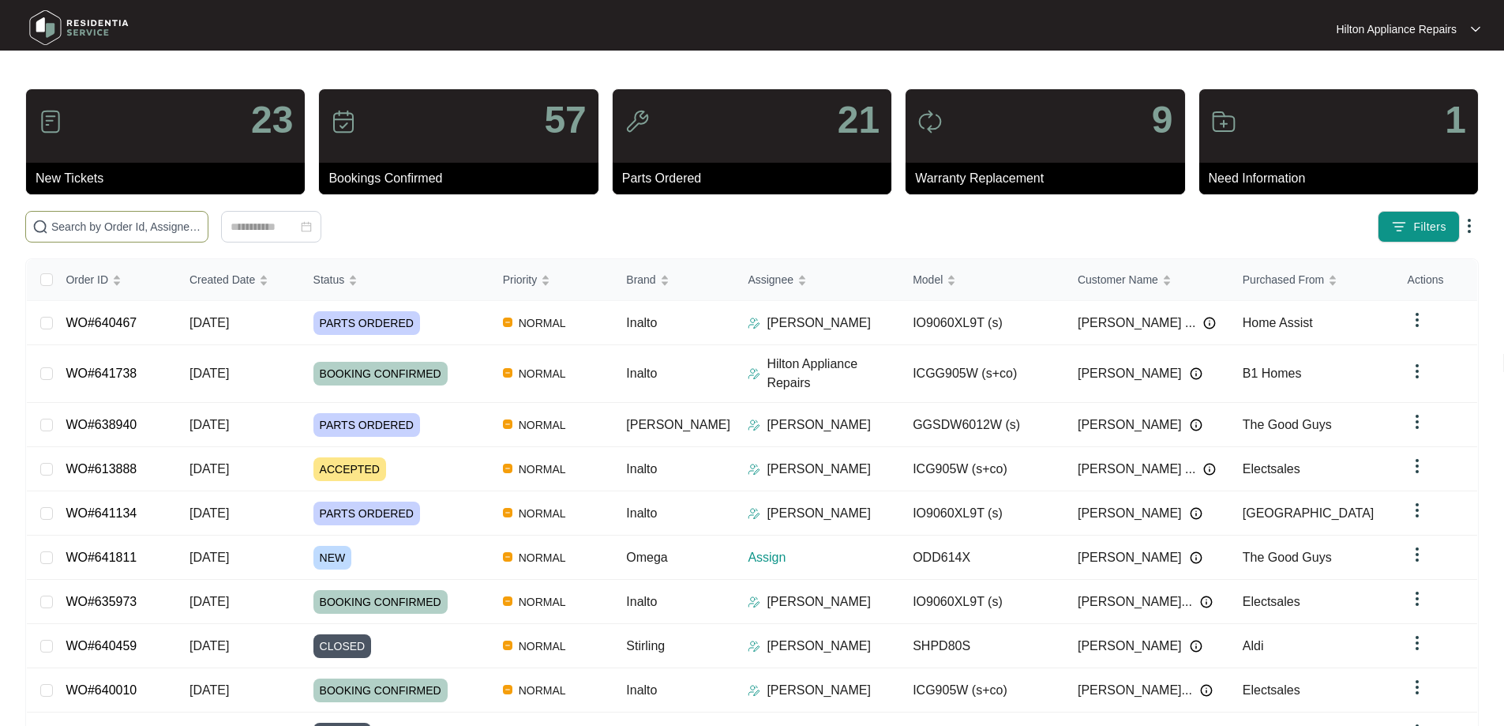
click at [201, 225] on input "text" at bounding box center [126, 226] width 150 height 17
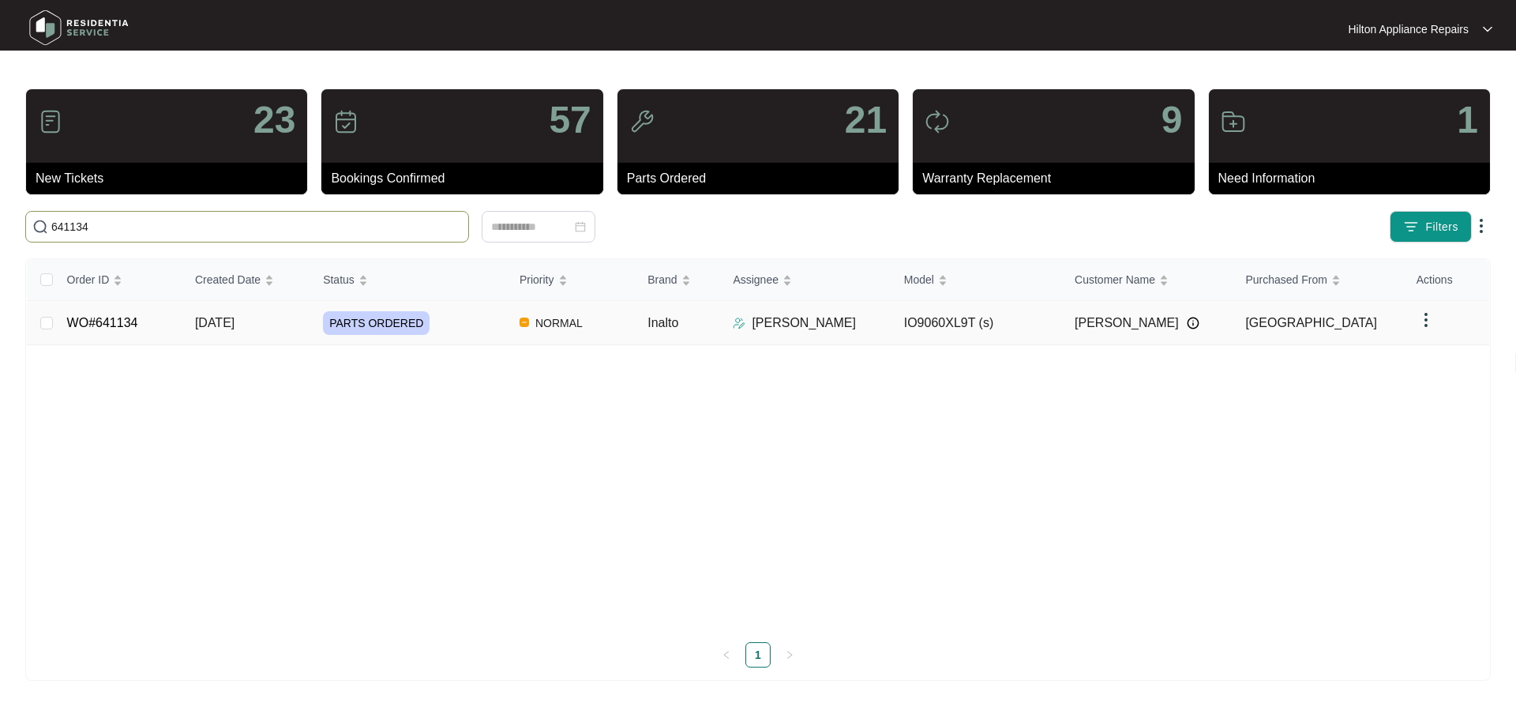
type input "641134"
click at [476, 323] on div "PARTS ORDERED" at bounding box center [415, 323] width 184 height 24
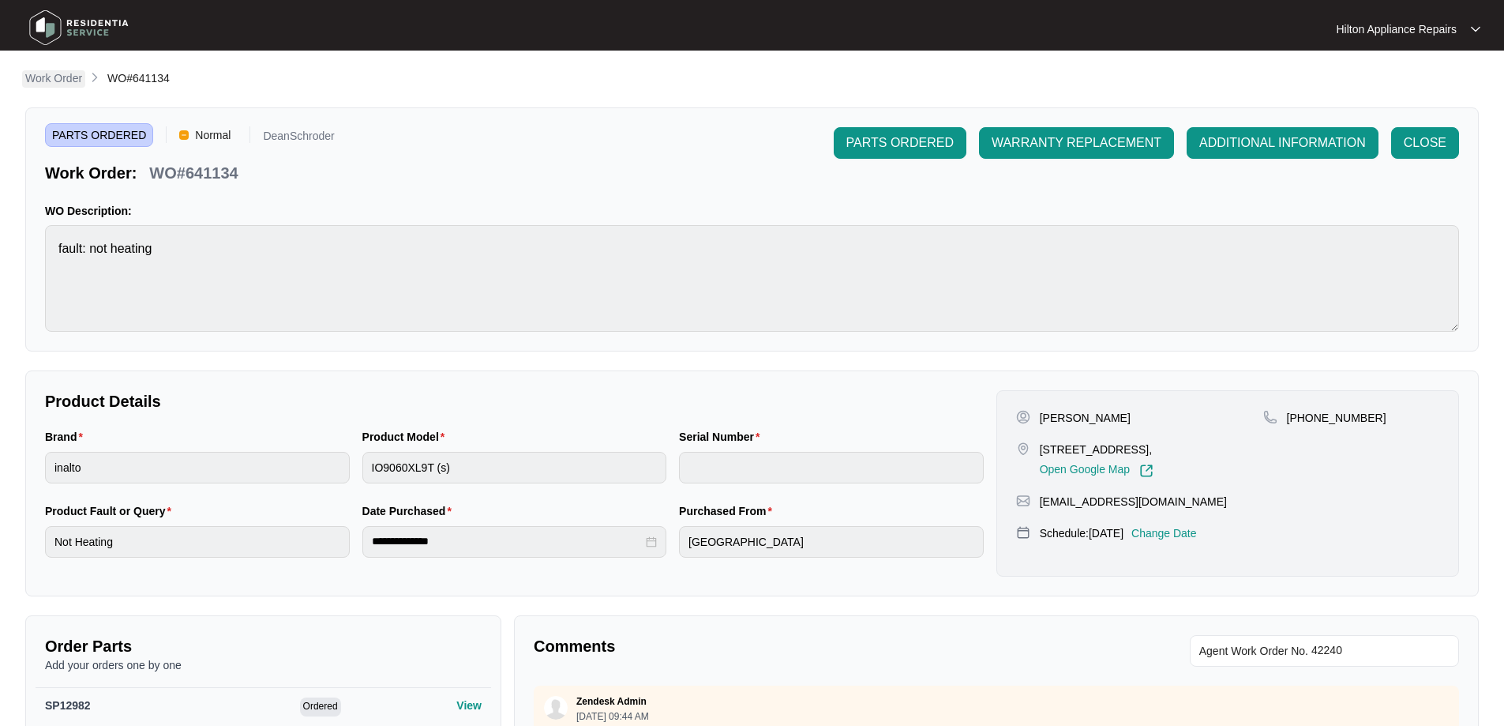
click at [54, 75] on p "Work Order" at bounding box center [53, 78] width 57 height 16
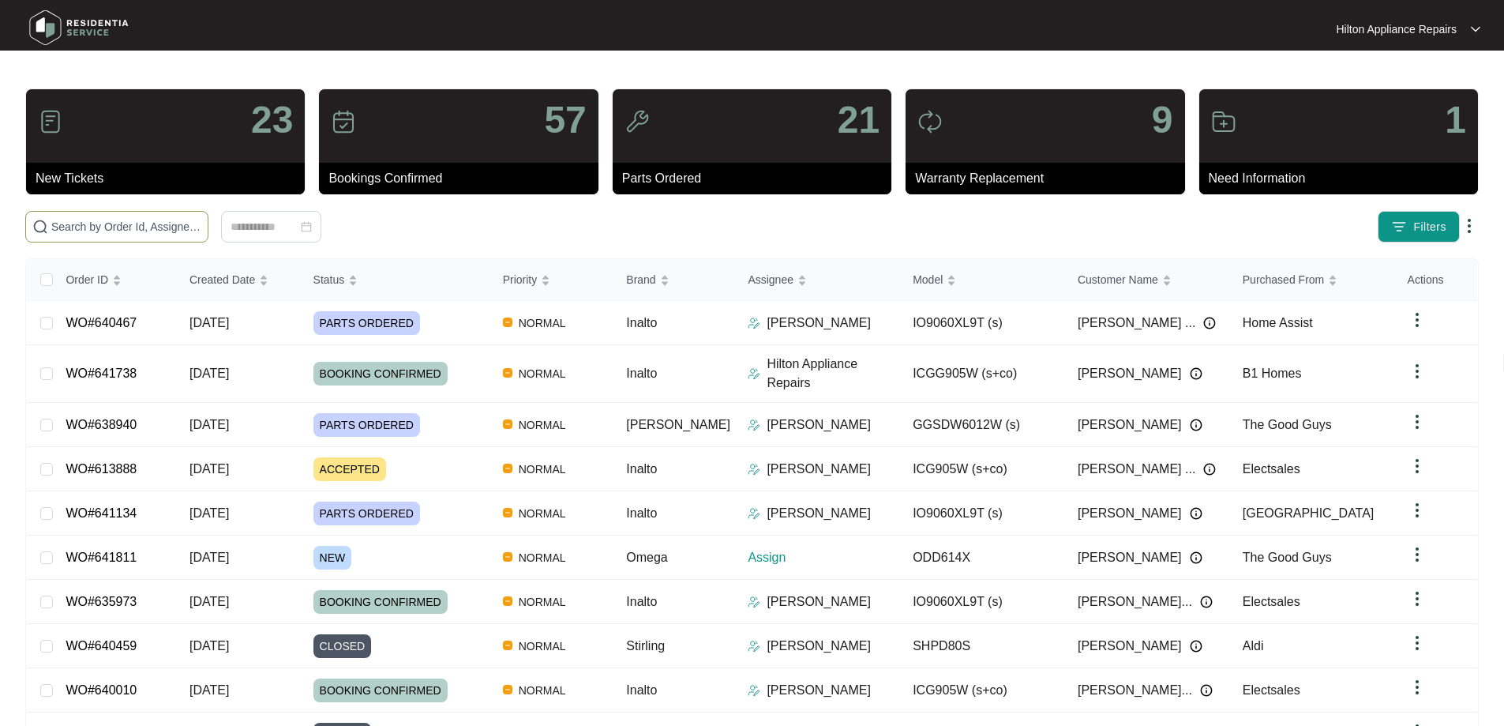
click at [182, 231] on input "text" at bounding box center [126, 226] width 150 height 17
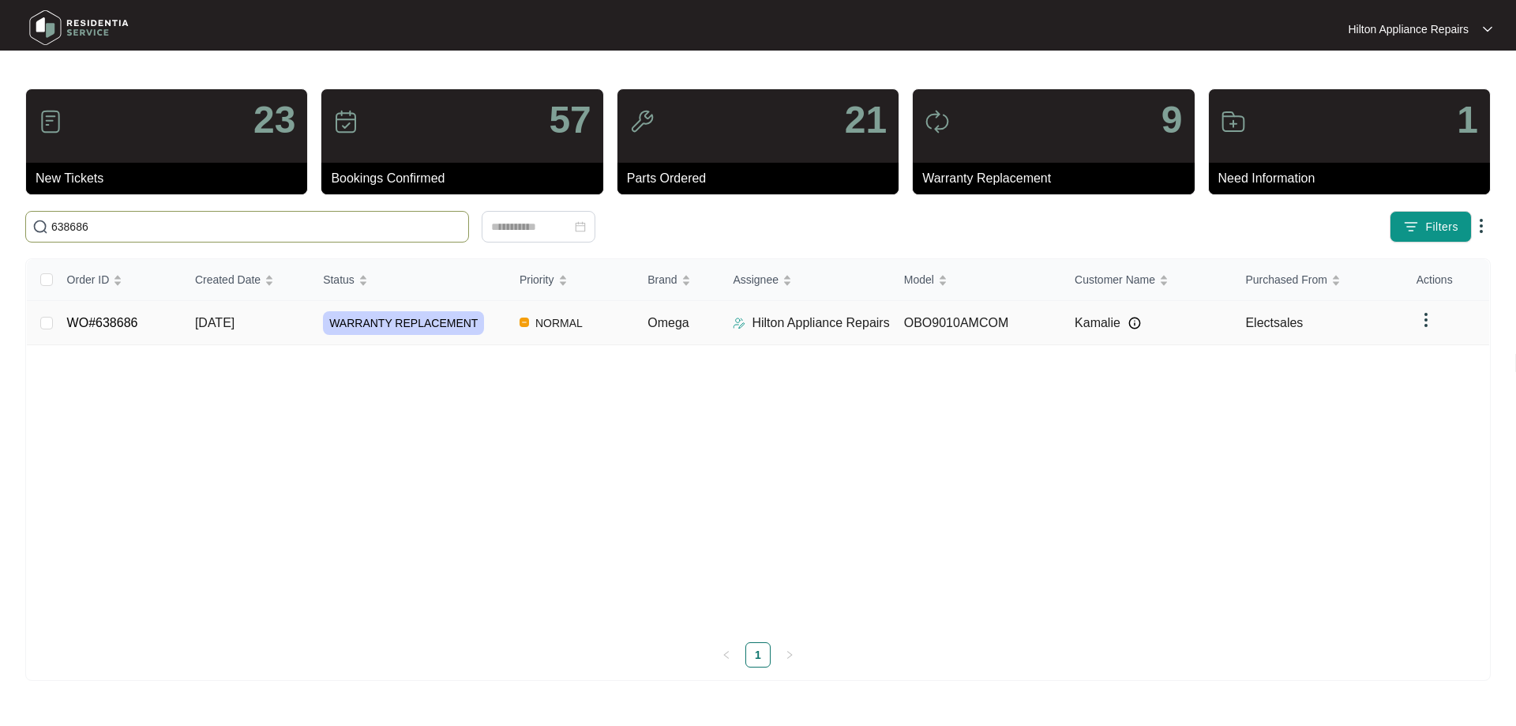
type input "638686"
click at [645, 338] on td "Omega" at bounding box center [677, 323] width 85 height 44
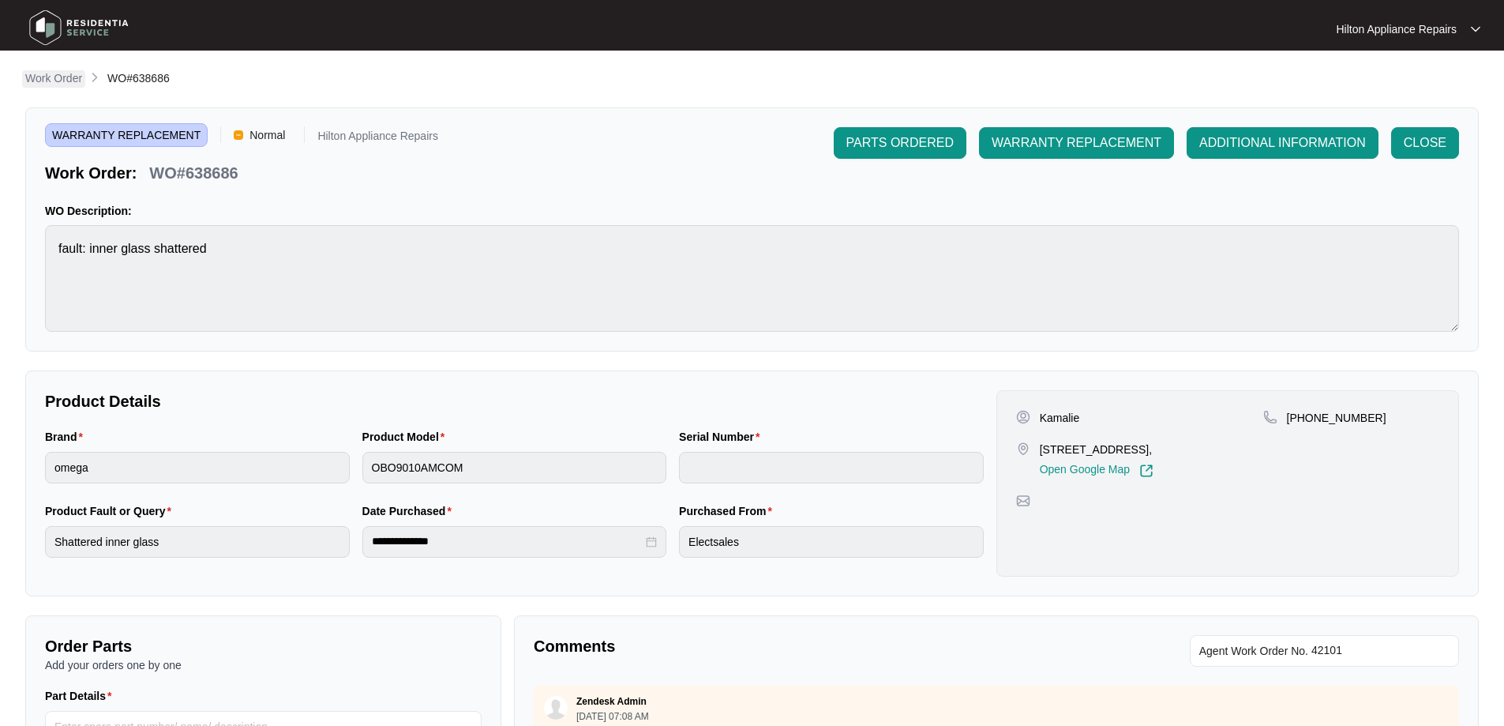
click at [46, 77] on p "Work Order" at bounding box center [53, 78] width 57 height 16
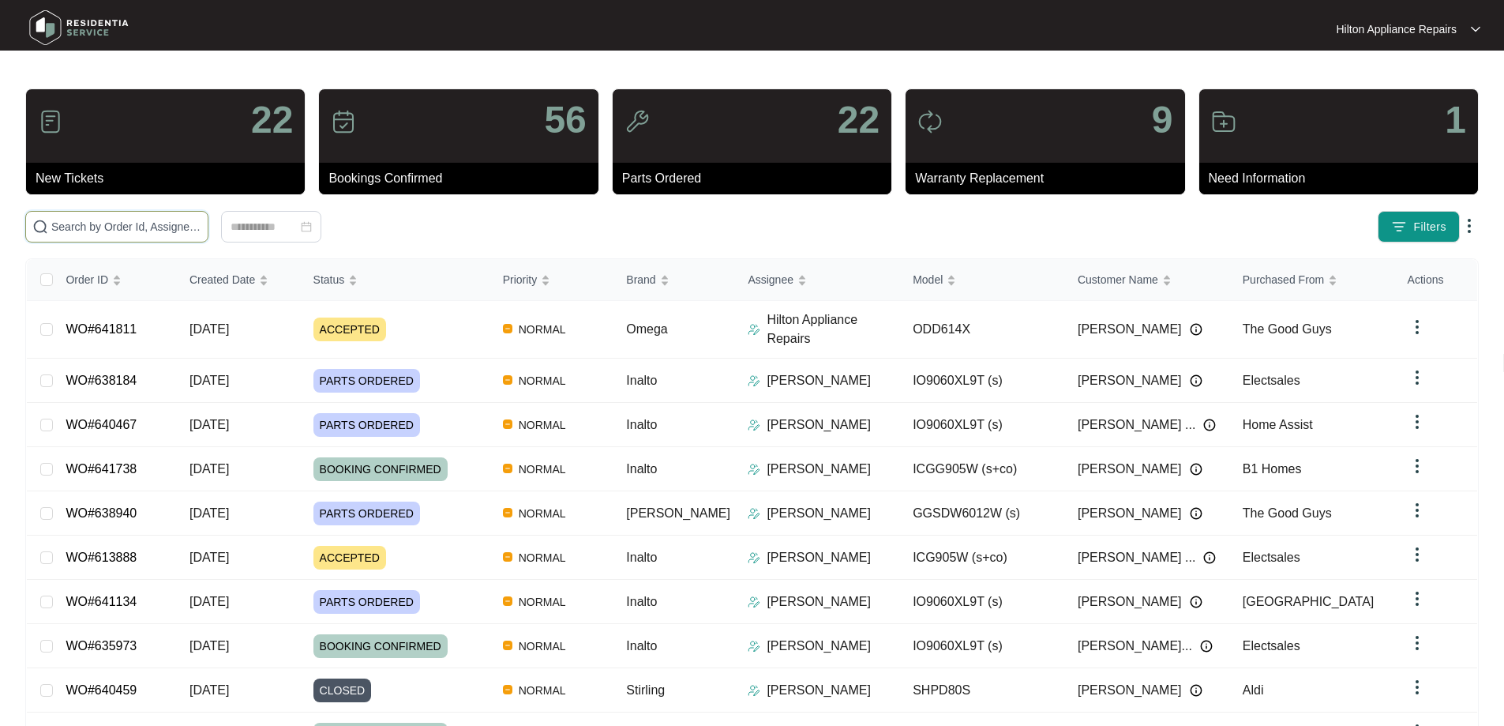
click at [201, 221] on input "text" at bounding box center [126, 226] width 150 height 17
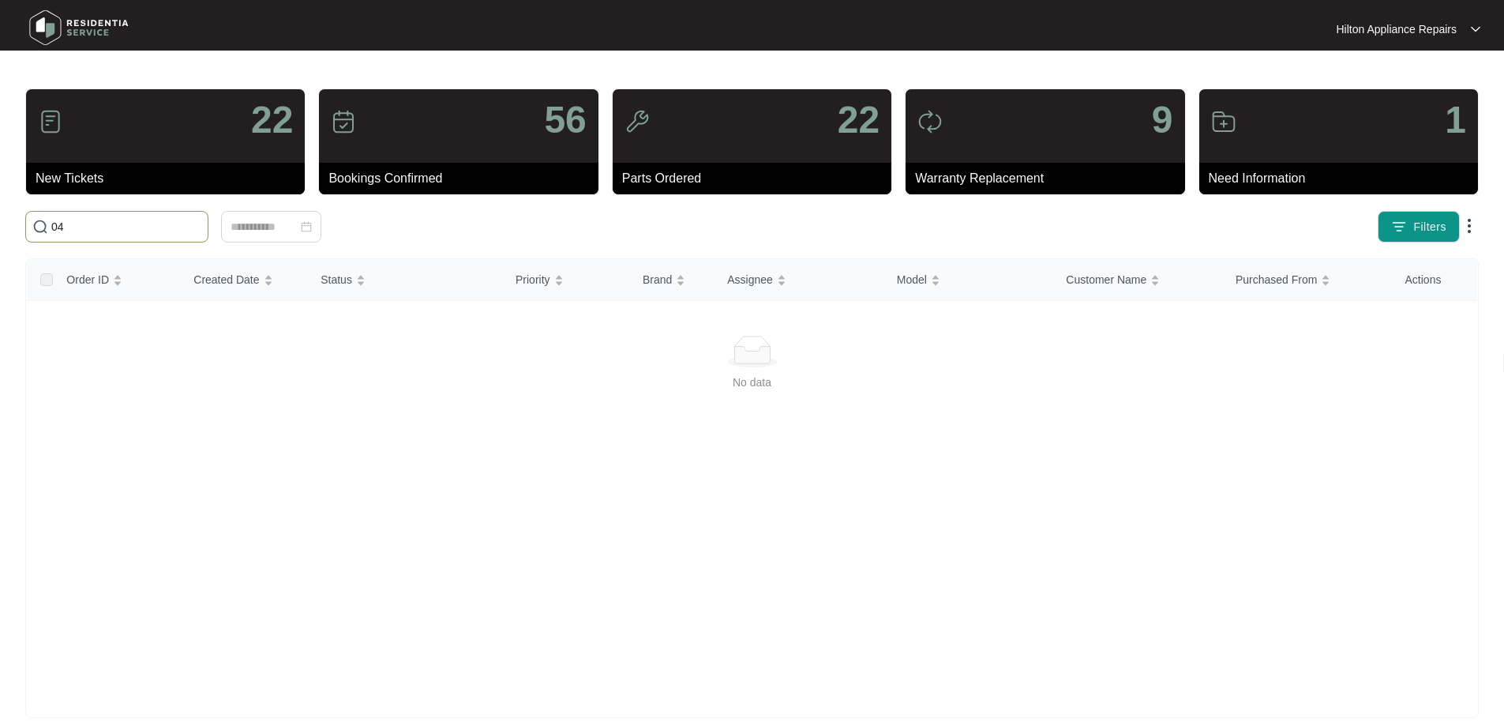
type input "0"
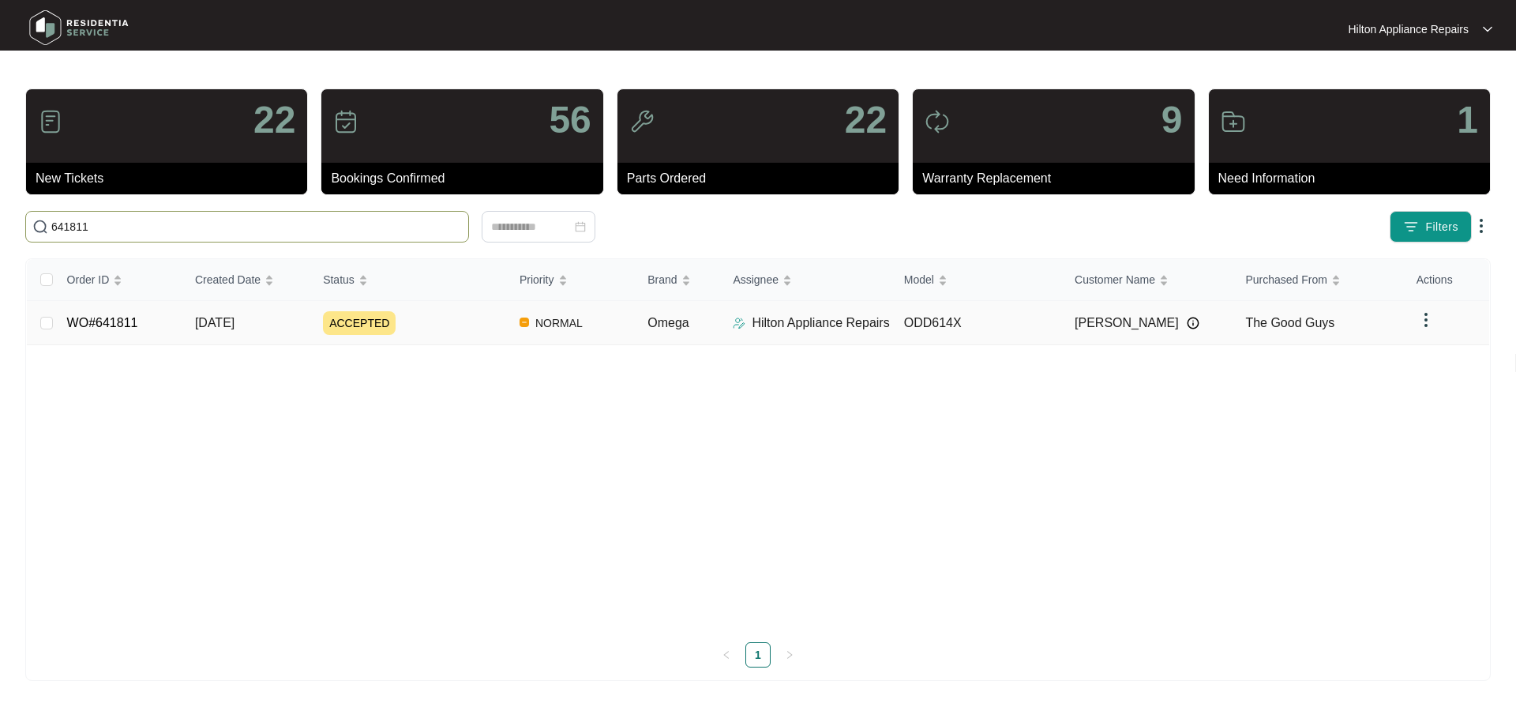
type input "641811"
click at [741, 323] on img at bounding box center [739, 323] width 13 height 13
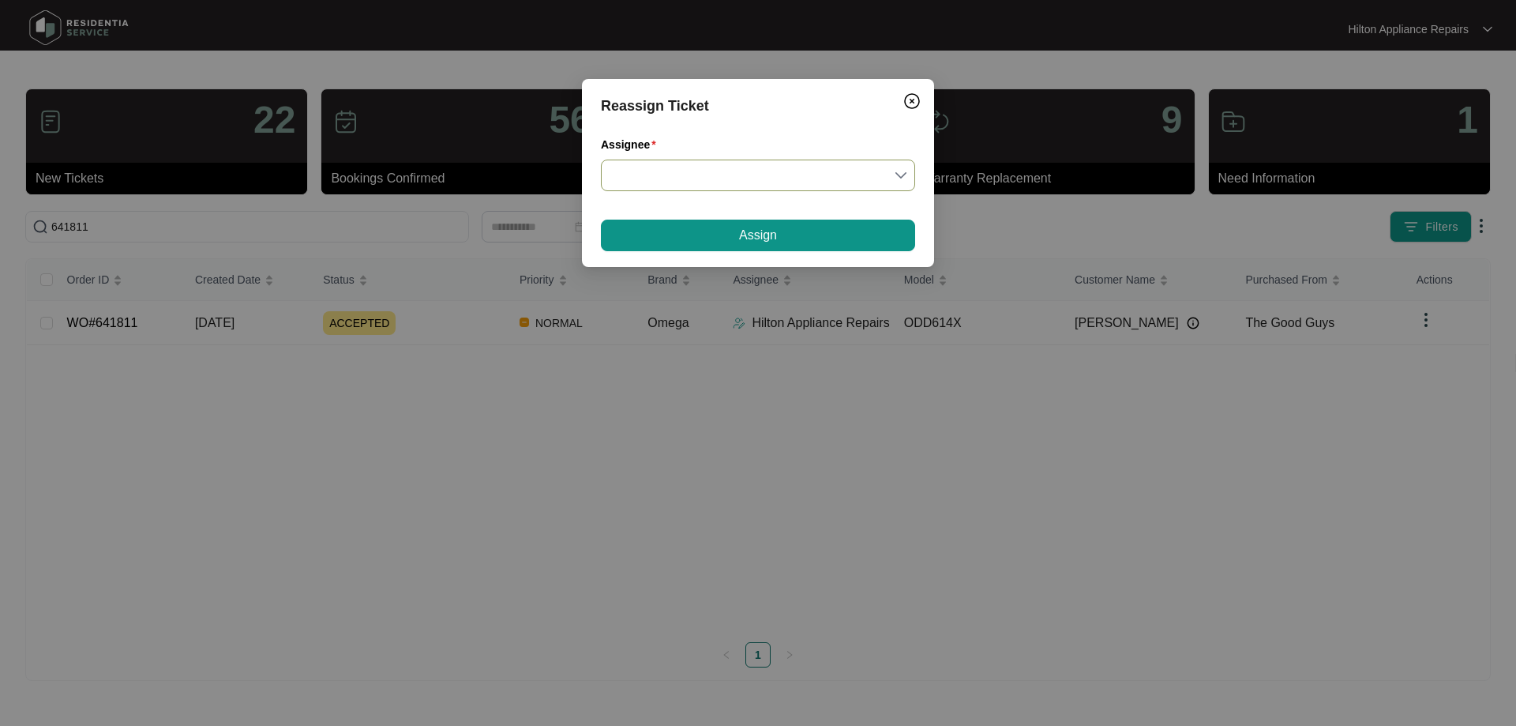
click at [730, 186] on input "Assignee" at bounding box center [757, 175] width 295 height 30
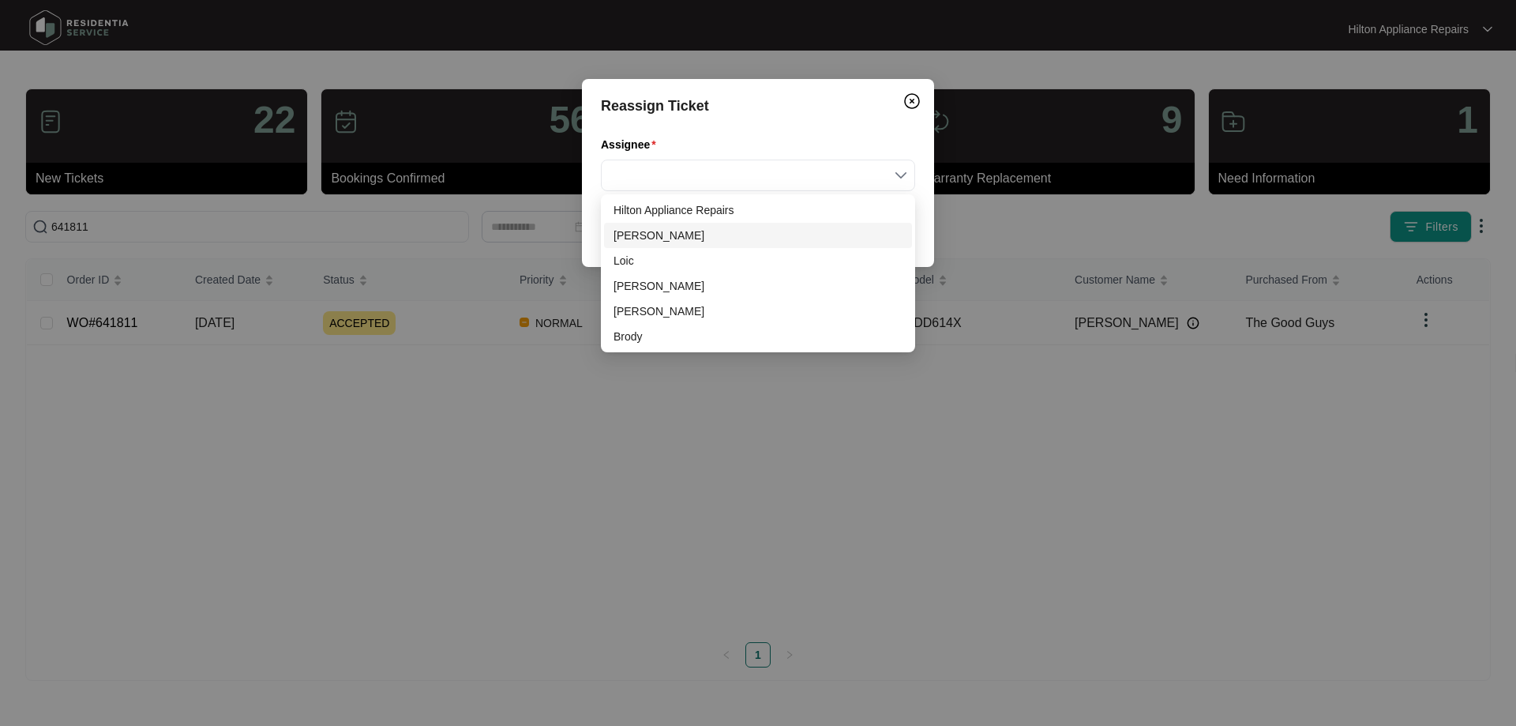
click at [633, 238] on div "[PERSON_NAME]" at bounding box center [758, 235] width 289 height 17
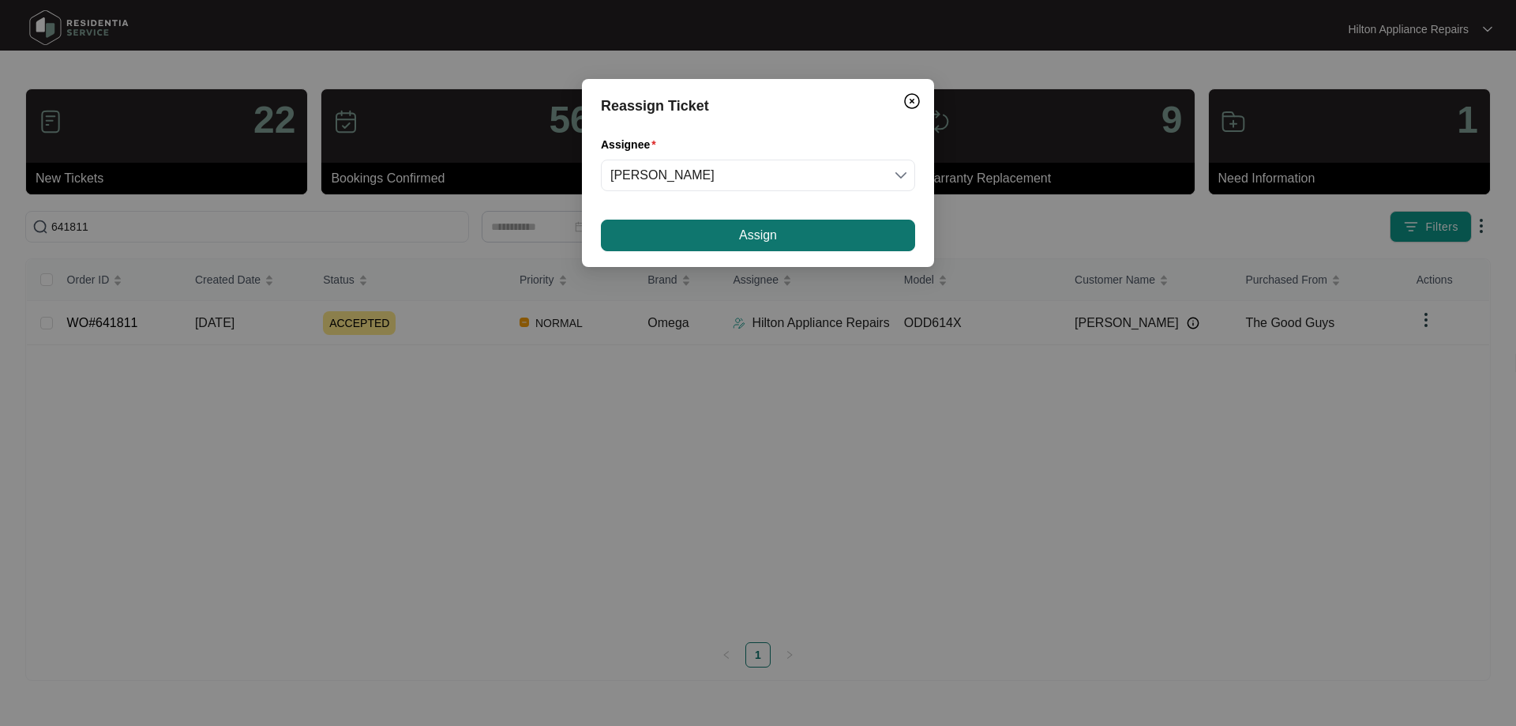
click at [715, 225] on button "Assign" at bounding box center [758, 236] width 314 height 32
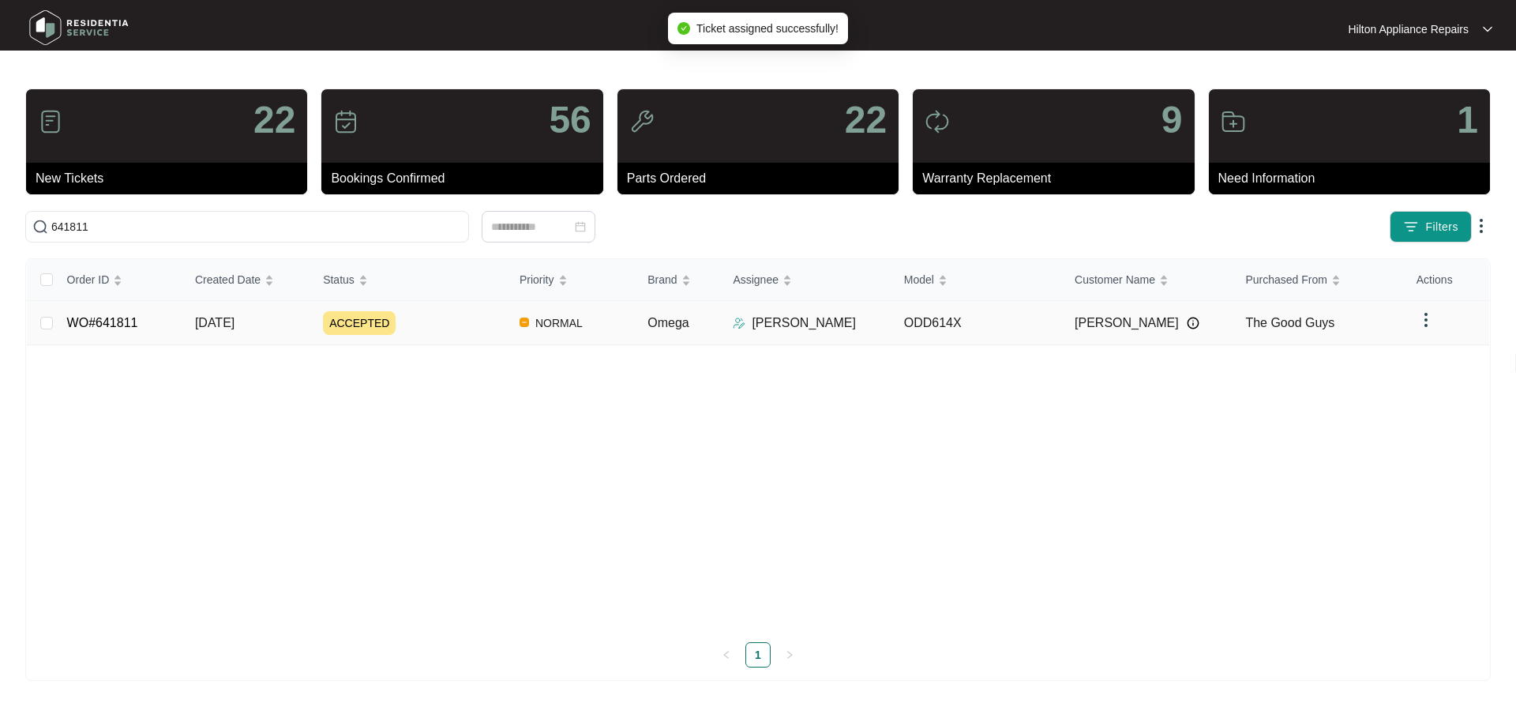
click at [485, 316] on div "ACCEPTED" at bounding box center [415, 323] width 184 height 24
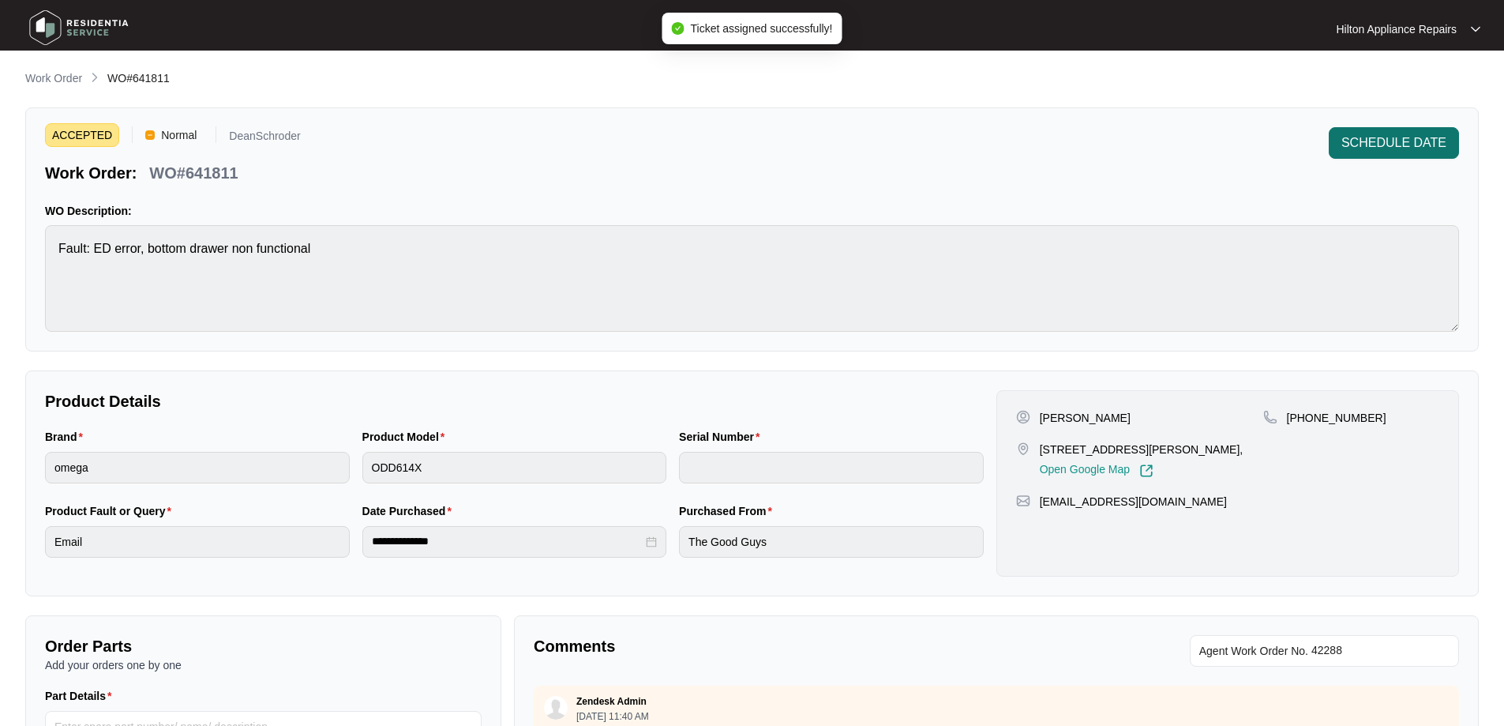
click at [1385, 138] on span "SCHEDULE DATE" at bounding box center [1394, 142] width 105 height 19
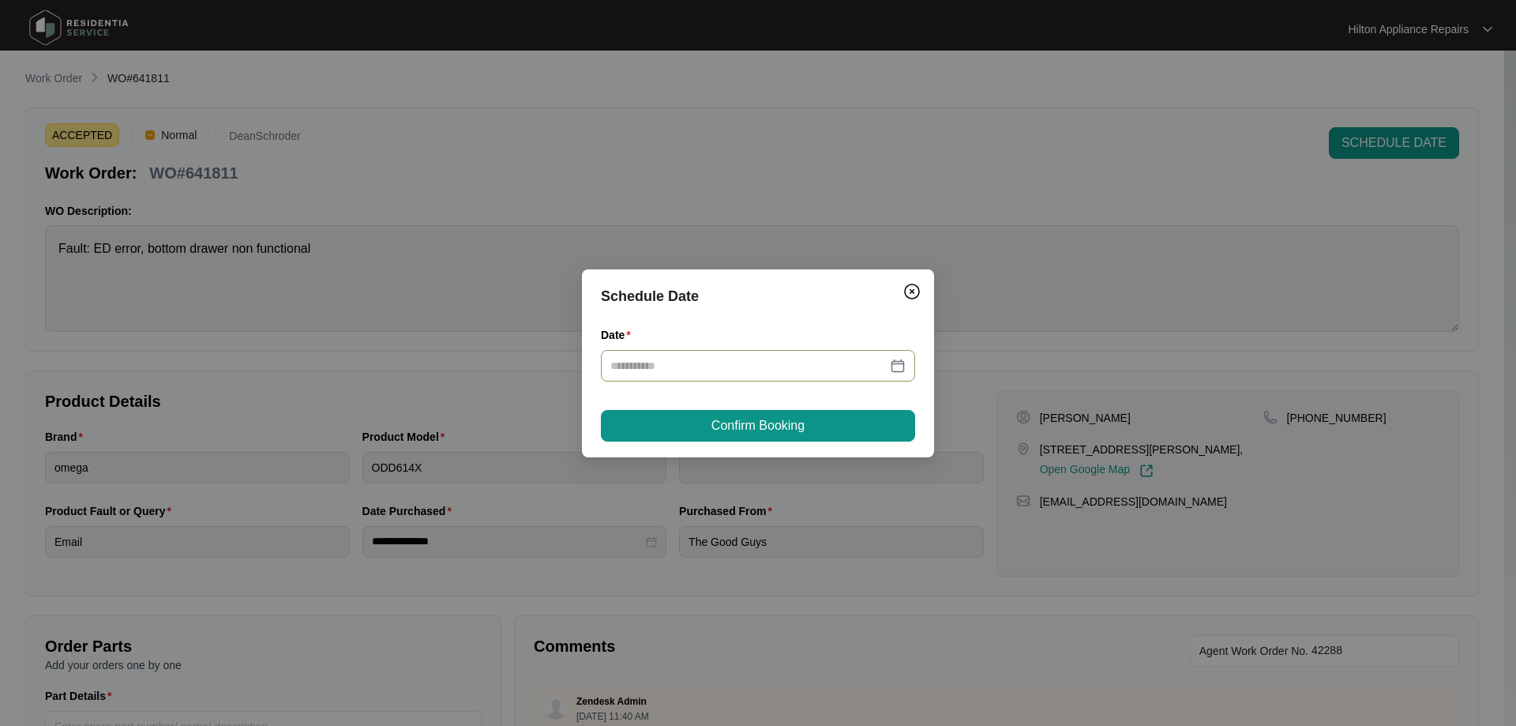
click at [881, 362] on input "Date" at bounding box center [748, 365] width 276 height 17
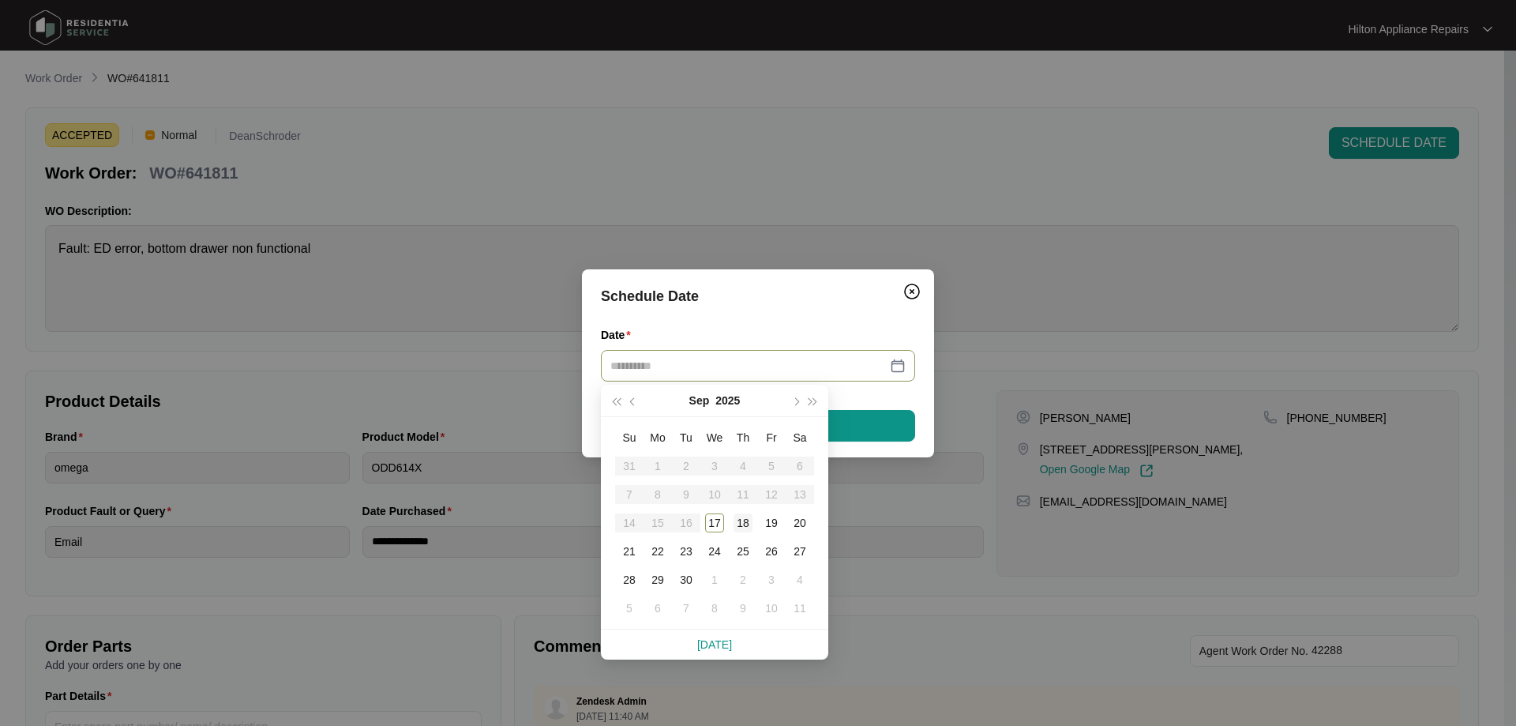
type input "**********"
click at [743, 521] on div "18" at bounding box center [743, 522] width 19 height 19
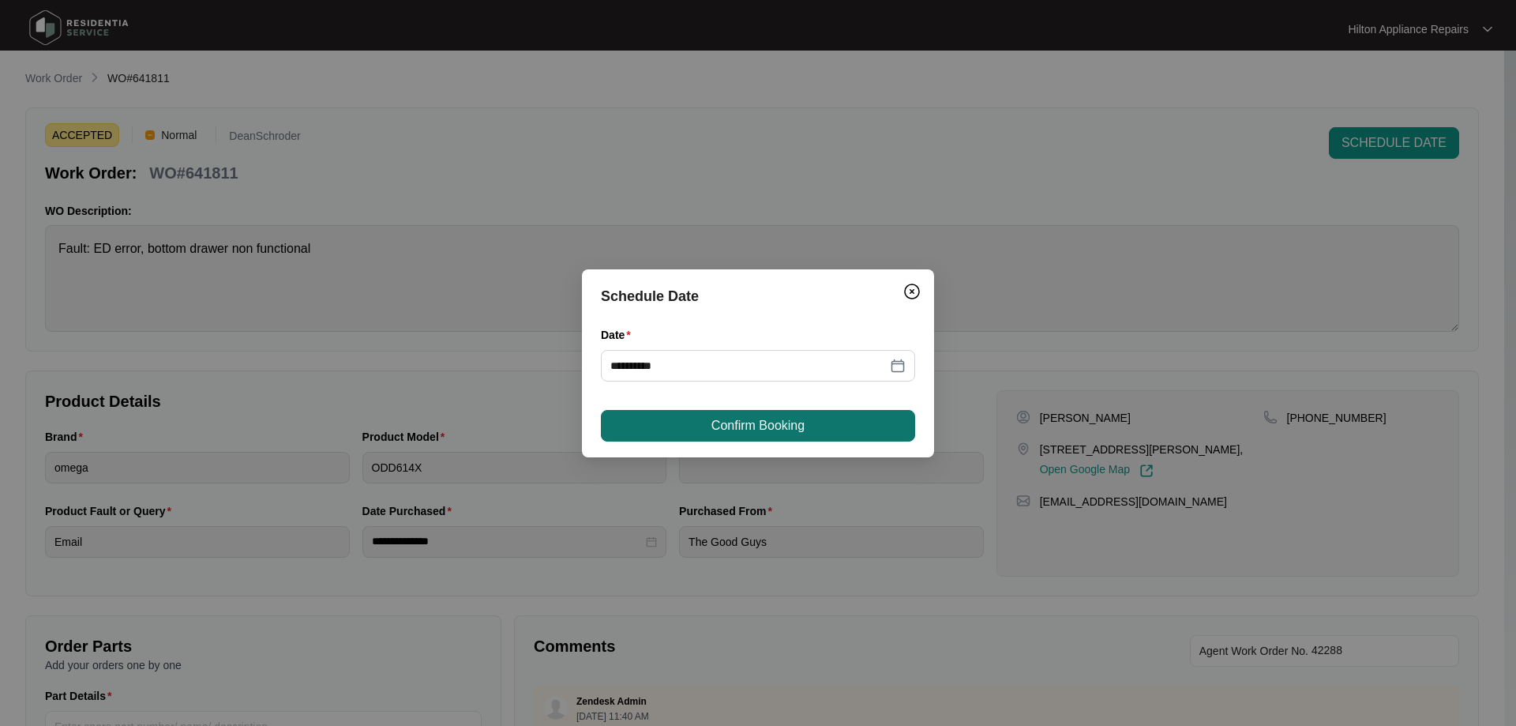
click at [793, 426] on span "Confirm Booking" at bounding box center [757, 425] width 93 height 19
